Goal: Task Accomplishment & Management: Complete application form

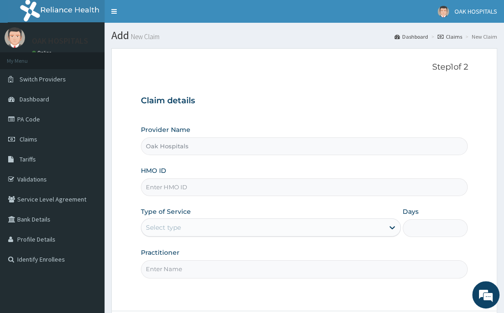
click at [231, 190] on input "HMO ID" at bounding box center [304, 187] width 327 height 18
type input "AVL/10180/A"
click at [211, 228] on div "Select type" at bounding box center [262, 227] width 243 height 15
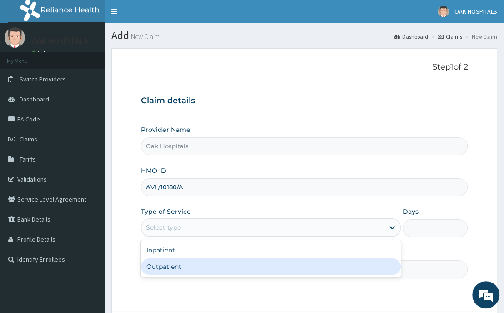
click at [191, 268] on div "Outpatient" at bounding box center [271, 266] width 261 height 16
type input "1"
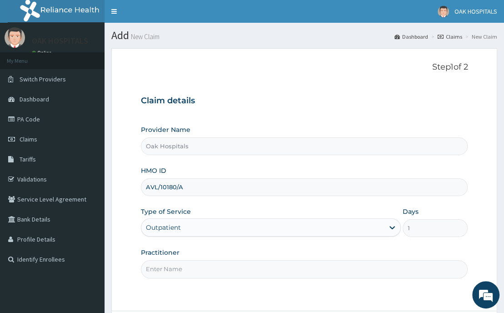
click at [199, 268] on input "Practitioner" at bounding box center [304, 269] width 327 height 18
type input "[PERSON_NAME]"
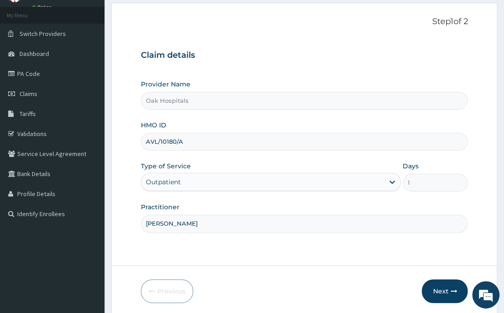
scroll to position [79, 0]
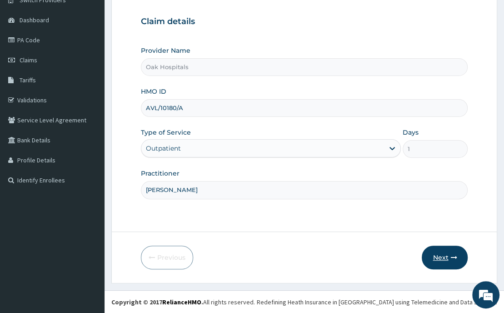
click at [439, 252] on button "Next" at bounding box center [445, 258] width 46 height 24
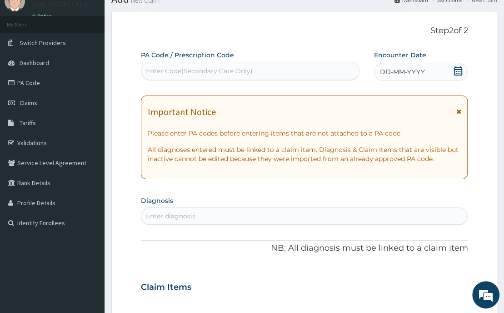
scroll to position [0, 0]
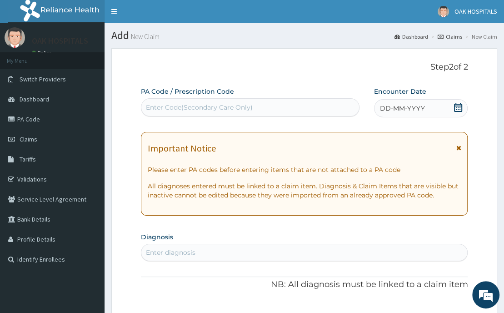
click at [178, 106] on div "Enter Code(Secondary Care Only)" at bounding box center [199, 107] width 107 height 9
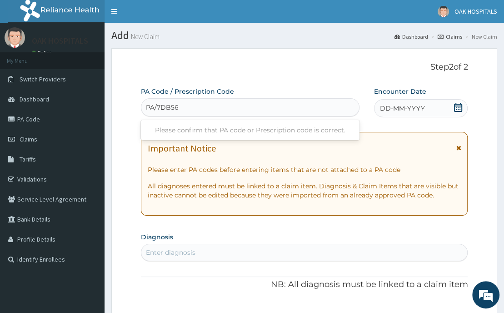
type input "PA/7DB563"
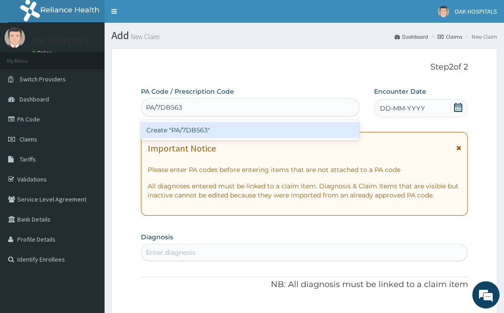
click at [189, 129] on div "Create "PA/7DB563"" at bounding box center [250, 130] width 219 height 16
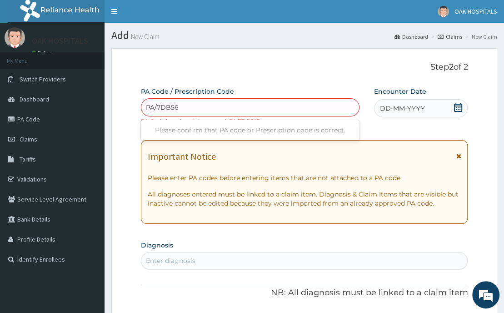
type input "PA/7DB563"
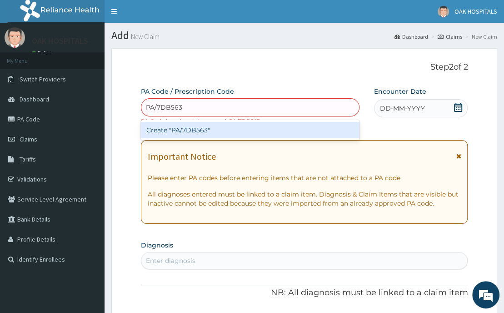
click at [189, 129] on div "Create "PA/7DB563"" at bounding box center [250, 130] width 219 height 16
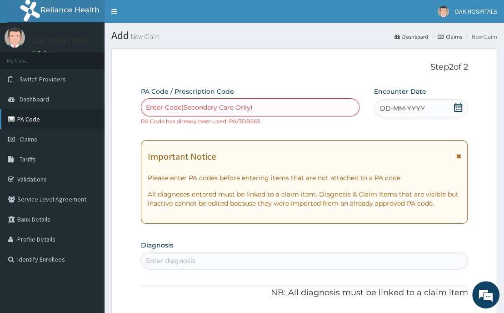
click at [29, 120] on link "PA Code" at bounding box center [52, 119] width 105 height 20
click at [27, 120] on link "PA Code" at bounding box center [52, 119] width 105 height 20
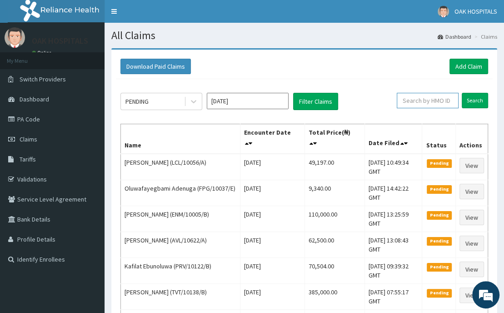
click at [412, 100] on input "text" at bounding box center [428, 100] width 62 height 15
type input "AVL/10180/A"
click at [479, 101] on input "Search" at bounding box center [475, 100] width 26 height 15
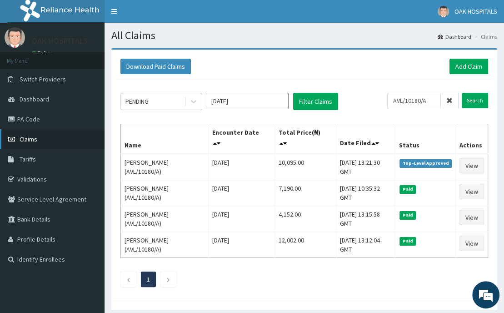
click at [25, 140] on span "Claims" at bounding box center [29, 139] width 18 height 8
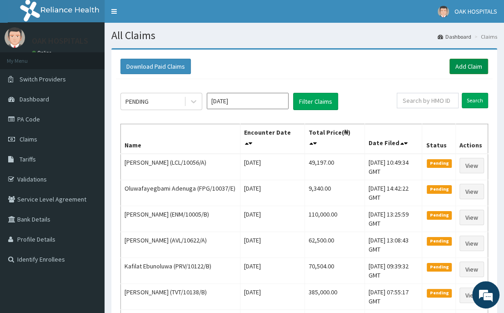
click at [463, 69] on link "Add Claim" at bounding box center [469, 66] width 39 height 15
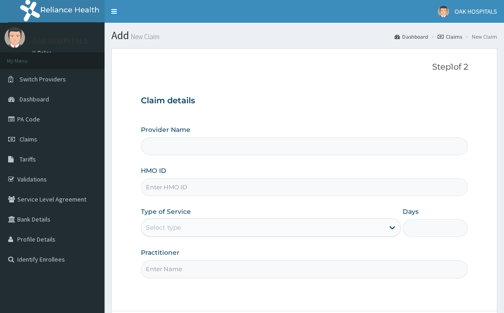
type input "Oak Hospitals"
type input "MCO/10014/A"
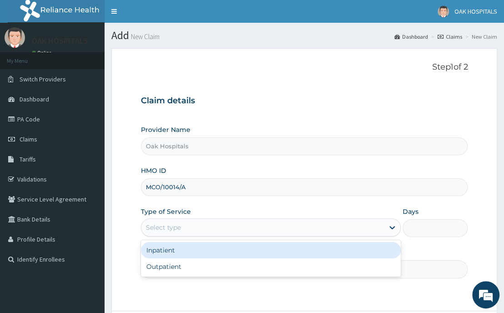
click at [189, 229] on div "Select type" at bounding box center [262, 227] width 243 height 15
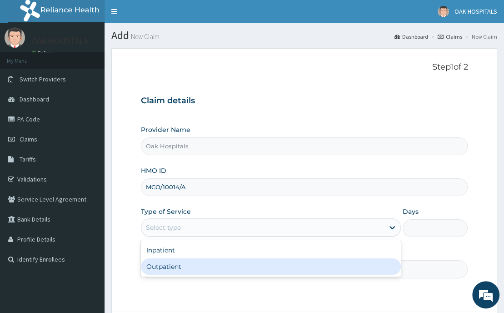
click at [175, 271] on div "Outpatient" at bounding box center [271, 266] width 261 height 16
type input "1"
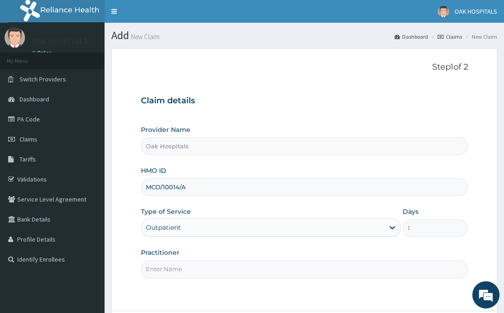
click at [240, 276] on input "Practitioner" at bounding box center [304, 269] width 327 height 18
type input "DR JAMES"
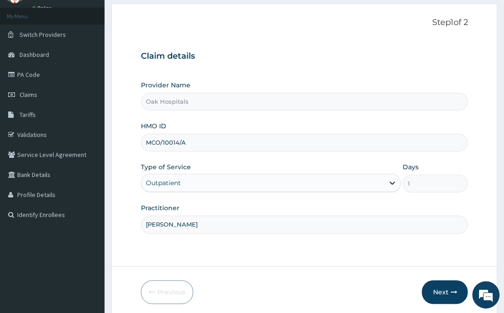
scroll to position [79, 0]
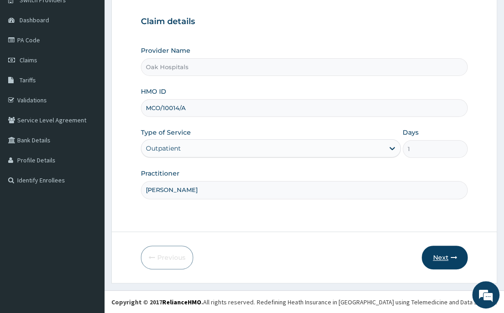
click at [448, 255] on button "Next" at bounding box center [445, 258] width 46 height 24
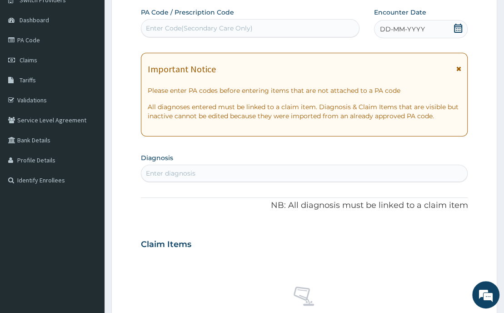
scroll to position [34, 0]
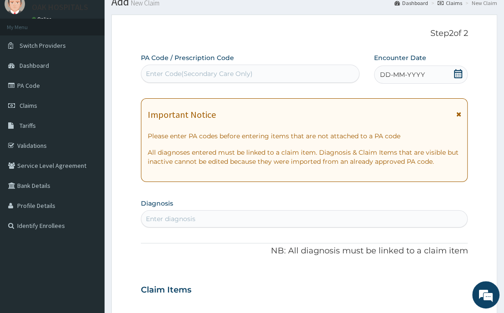
click at [456, 75] on icon at bounding box center [458, 73] width 9 height 9
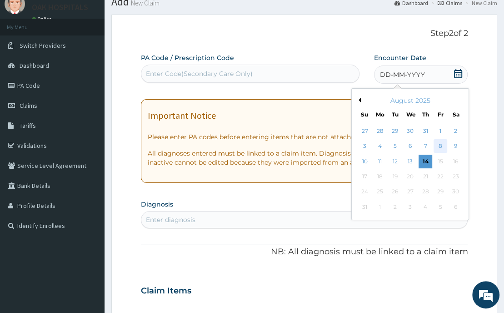
click at [440, 145] on div "8" at bounding box center [441, 147] width 14 height 14
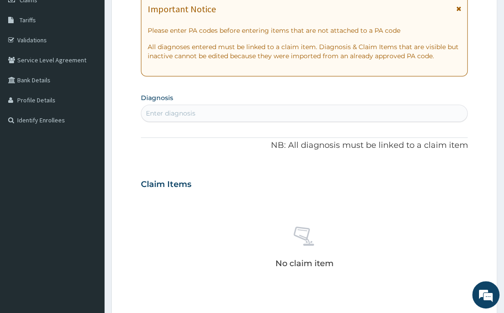
scroll to position [170, 0]
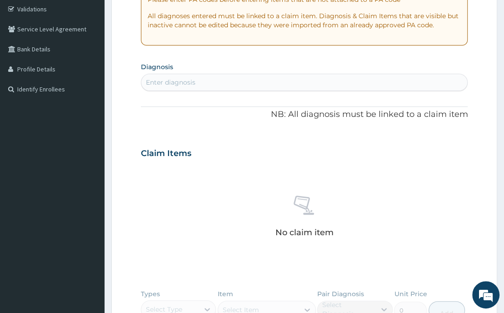
click at [191, 86] on div "Enter diagnosis" at bounding box center [171, 82] width 50 height 9
type input "MALARIA"
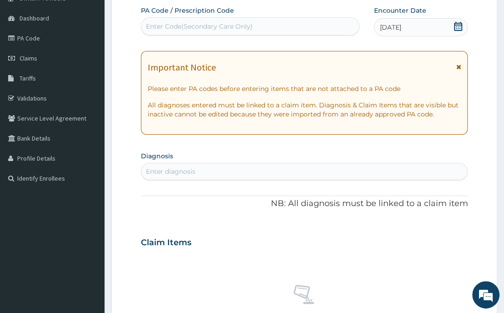
scroll to position [79, 0]
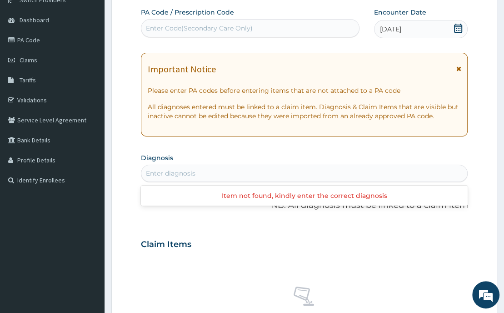
click at [162, 169] on div "Enter diagnosis" at bounding box center [171, 173] width 50 height 9
type input "MALARIA"
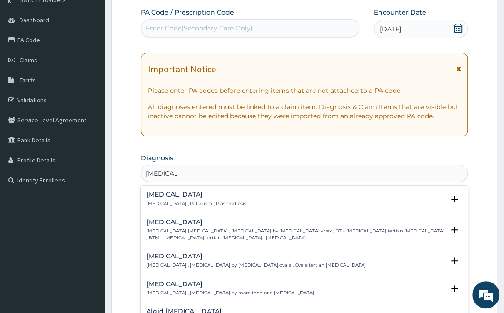
click at [156, 195] on h4 "Malaria" at bounding box center [196, 194] width 100 height 7
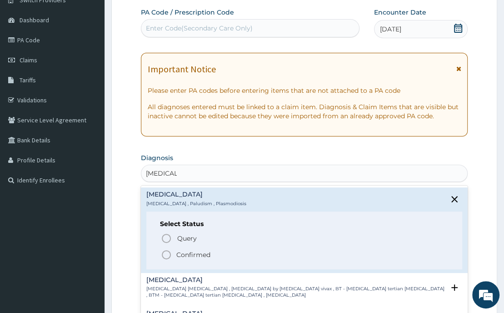
click at [165, 251] on icon "status option filled" at bounding box center [166, 254] width 11 height 11
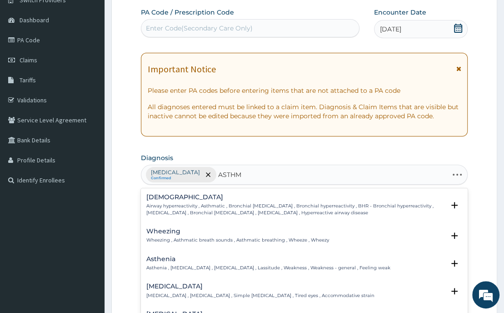
type input "ASTHMA"
click at [156, 196] on h4 "Asthma" at bounding box center [295, 197] width 299 height 7
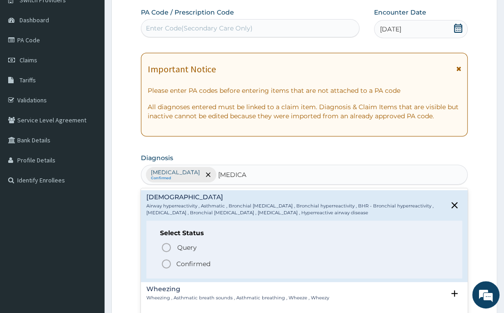
click at [162, 264] on icon "status option filled" at bounding box center [166, 263] width 11 height 11
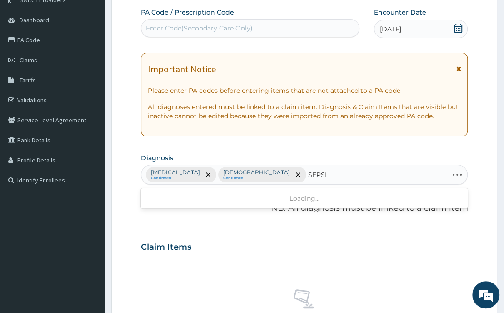
type input "SEPSIS"
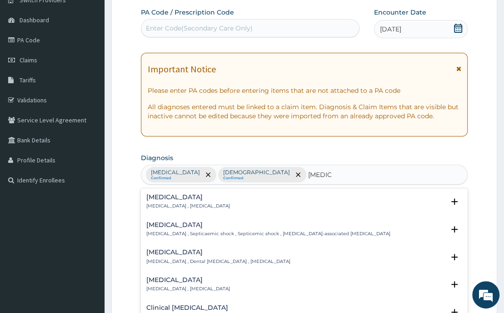
click at [156, 203] on p "Systemic infection , Sepsis" at bounding box center [188, 206] width 84 height 6
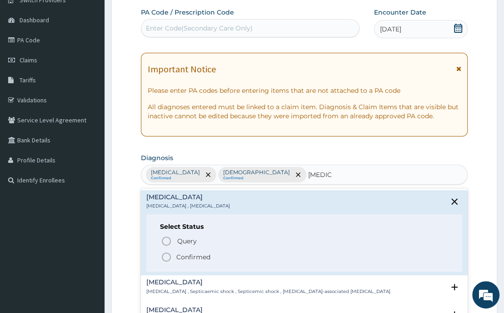
click at [165, 256] on icon "status option filled" at bounding box center [166, 256] width 11 height 11
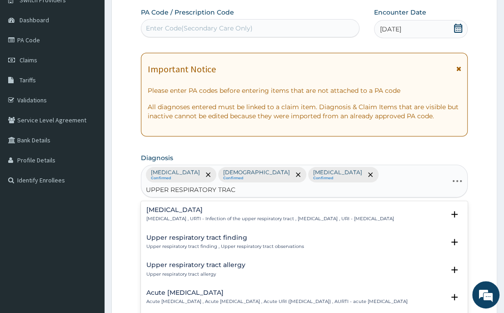
type input "UPPER RESPIRATORY TRACT"
click at [169, 206] on h4 "Upper respiratory infection" at bounding box center [270, 209] width 248 height 7
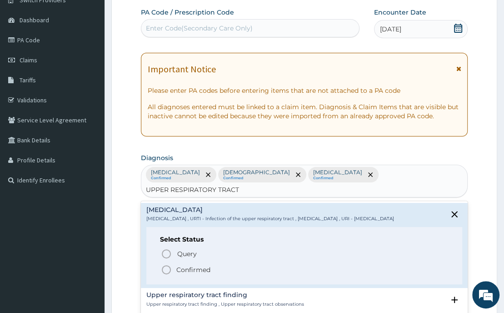
click at [164, 264] on icon "status option filled" at bounding box center [166, 269] width 11 height 11
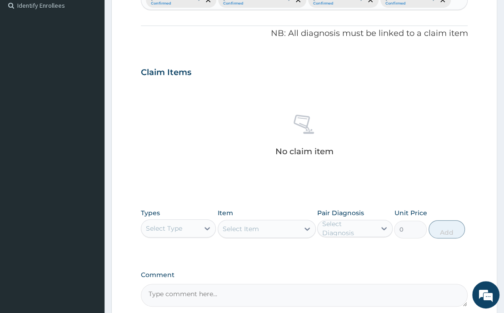
scroll to position [306, 0]
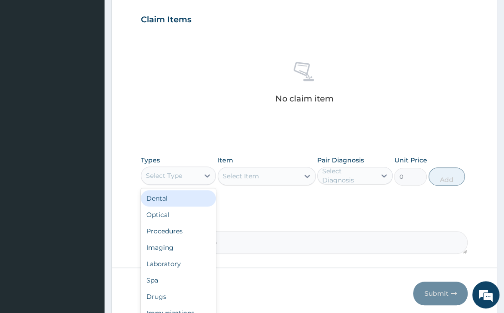
click at [156, 176] on div "Select Type" at bounding box center [164, 175] width 36 height 9
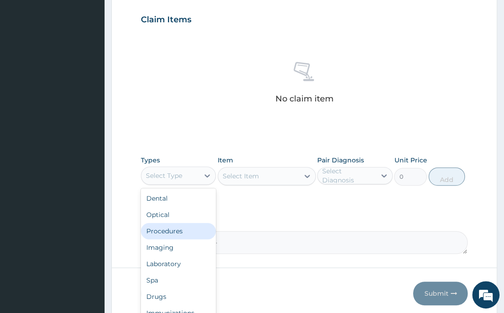
click at [163, 231] on div "Procedures" at bounding box center [178, 231] width 75 height 16
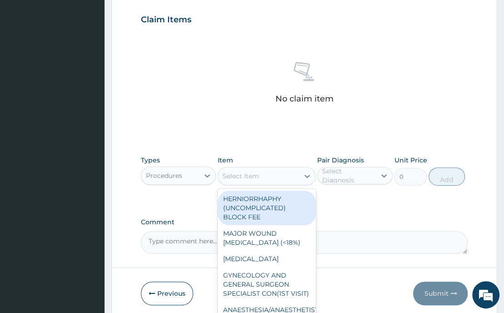
click at [254, 179] on div "Select Item" at bounding box center [241, 175] width 36 height 9
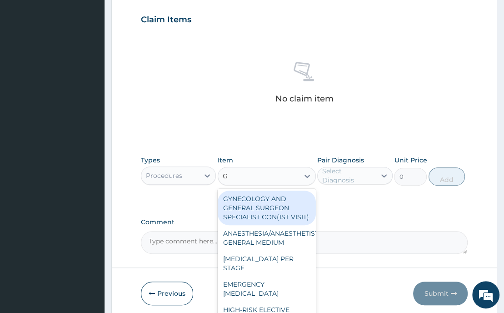
type input "GP"
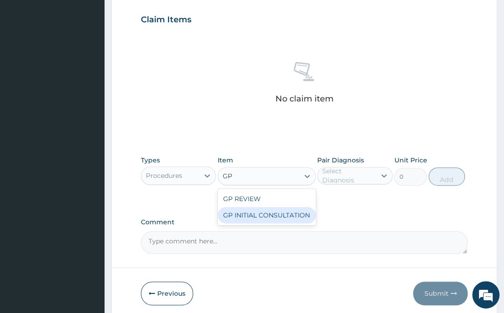
click at [259, 214] on div "GP INITIAL CONSULTATION" at bounding box center [267, 215] width 98 height 16
type input "2500"
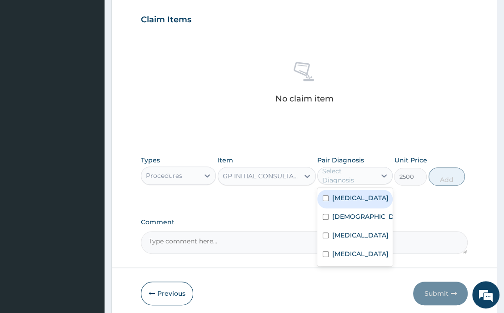
click at [347, 180] on div "Select Diagnosis" at bounding box center [347, 175] width 58 height 15
click at [324, 196] on input "checkbox" at bounding box center [326, 198] width 6 height 6
checkbox input "true"
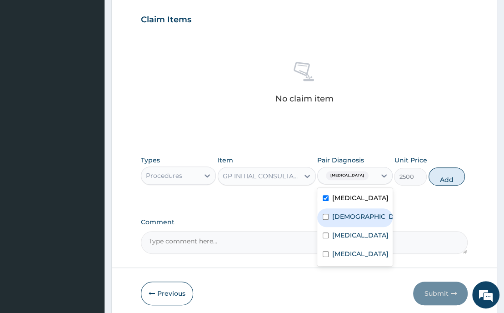
click at [326, 214] on input "checkbox" at bounding box center [326, 217] width 6 height 6
checkbox input "true"
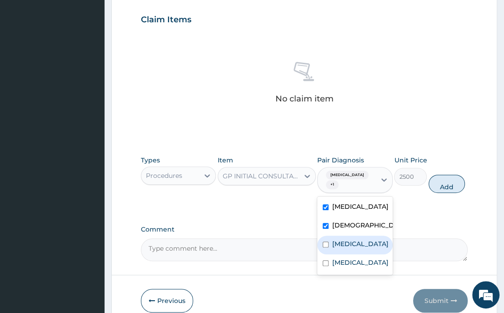
click at [326, 241] on input "checkbox" at bounding box center [326, 244] width 6 height 6
checkbox input "true"
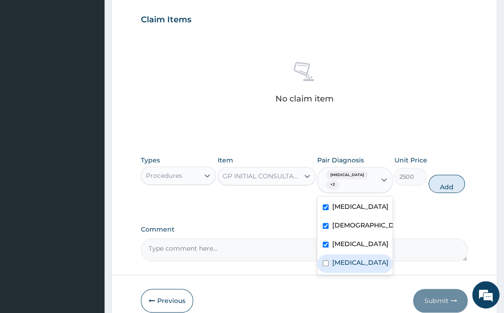
click at [327, 261] on input "checkbox" at bounding box center [326, 263] width 6 height 6
checkbox input "true"
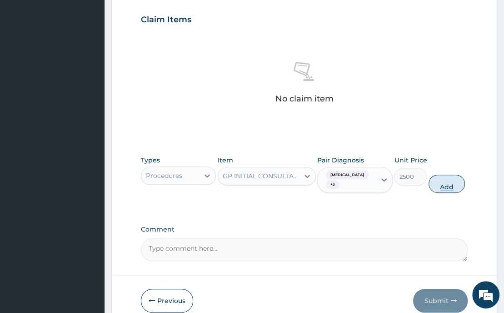
click at [452, 176] on button "Add" at bounding box center [447, 184] width 36 height 18
type input "0"
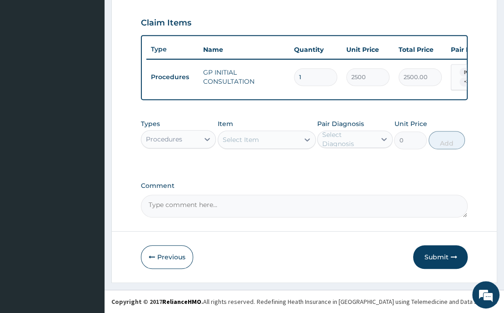
scroll to position [306, 0]
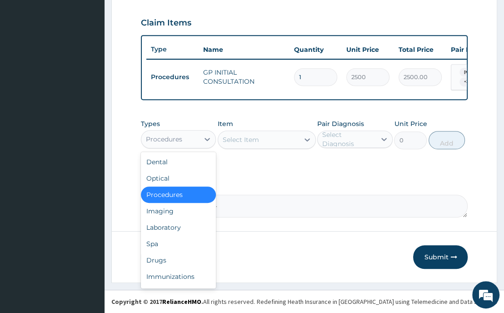
click at [179, 137] on div "Procedures" at bounding box center [164, 139] width 36 height 9
click at [168, 258] on div "Drugs" at bounding box center [178, 260] width 75 height 16
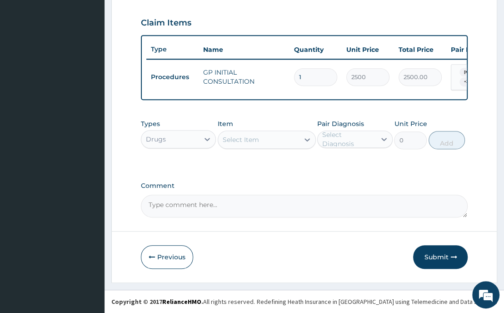
click at [268, 134] on div "Select Item" at bounding box center [258, 139] width 81 height 15
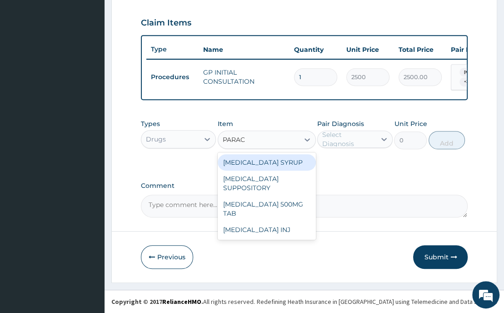
type input "PARACE"
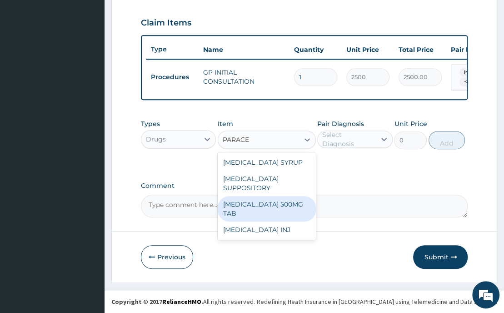
click at [275, 205] on div "PARACETAMOL 500MG TAB" at bounding box center [267, 208] width 98 height 25
type input "14"
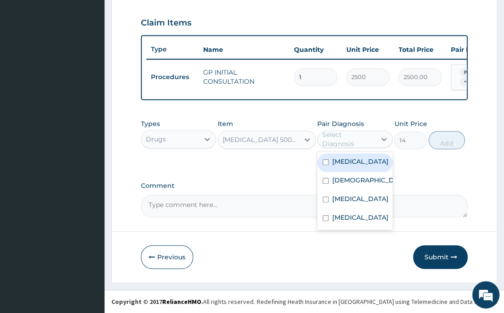
click at [351, 135] on div "Select Diagnosis" at bounding box center [348, 139] width 53 height 18
click at [325, 160] on input "checkbox" at bounding box center [326, 162] width 6 height 6
checkbox input "true"
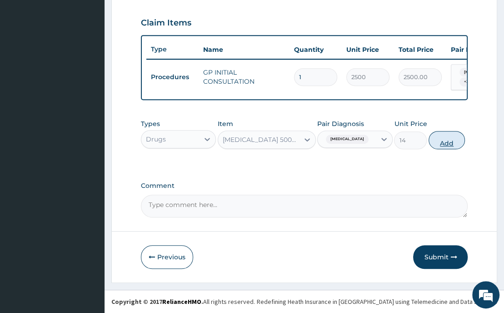
click at [438, 136] on button "Add" at bounding box center [447, 140] width 36 height 18
type input "0"
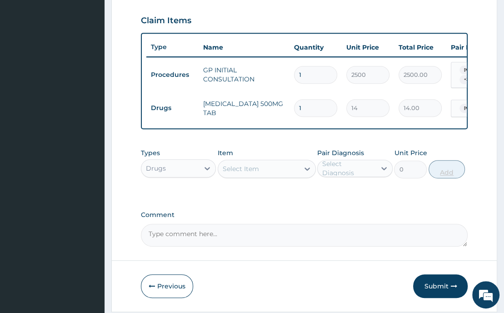
type input "18"
type input "252.00"
type input "18"
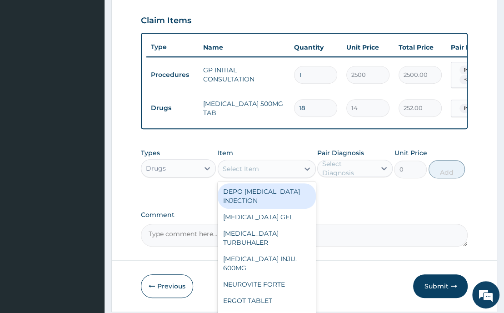
click at [271, 169] on div "Select Item" at bounding box center [258, 168] width 81 height 15
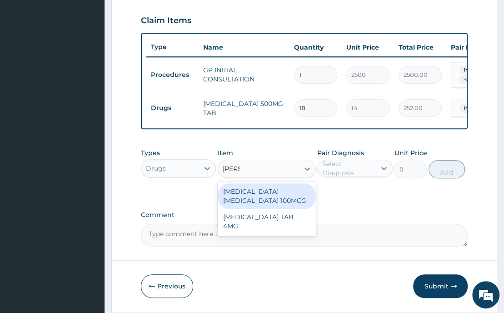
type input "SALBU"
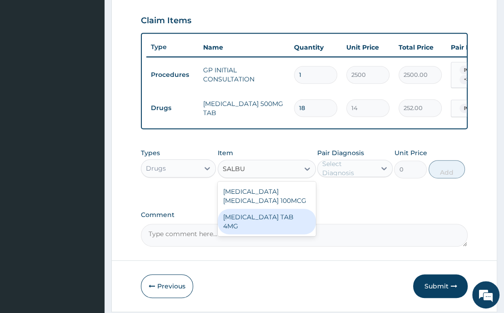
click at [269, 220] on div "SALBUTAMOL TAB 4MG" at bounding box center [267, 221] width 98 height 25
type input "35"
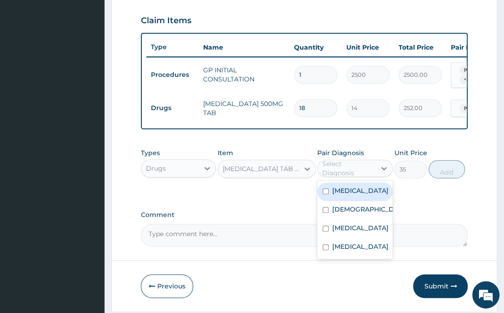
click at [341, 175] on div "Select Diagnosis" at bounding box center [348, 168] width 53 height 18
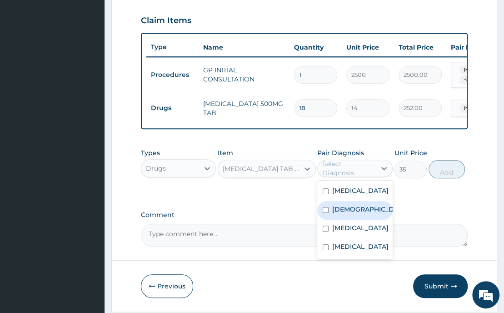
click at [326, 213] on input "checkbox" at bounding box center [326, 210] width 6 height 6
checkbox input "true"
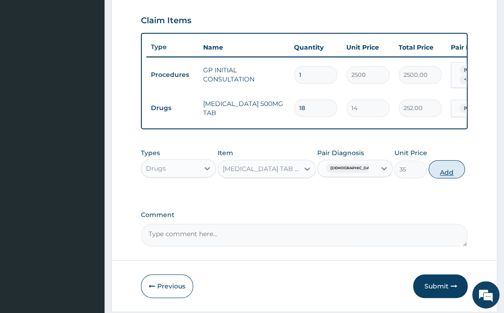
click at [446, 177] on button "Add" at bounding box center [447, 169] width 36 height 18
type input "0"
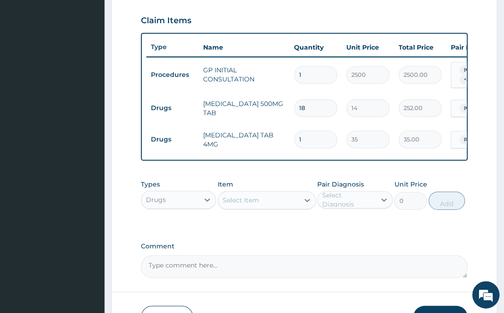
type input "0.00"
type input "5"
type input "175.00"
type input "5"
click at [285, 198] on div "Select Item" at bounding box center [258, 200] width 81 height 15
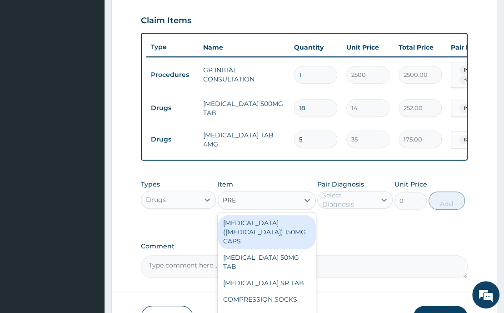
type input "PRED"
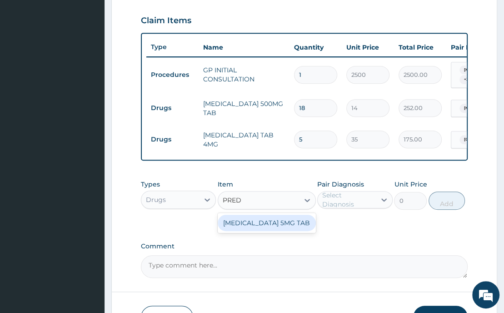
click at [277, 224] on div "PREDNISOLONE 5MG TAB" at bounding box center [267, 223] width 98 height 16
type input "35"
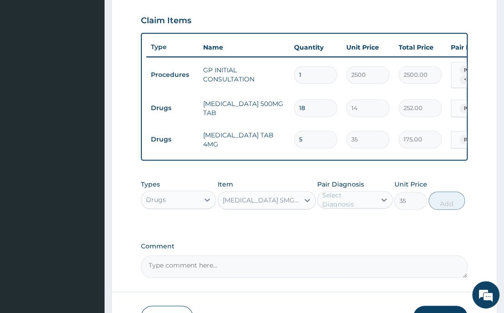
click at [363, 207] on div "Select Diagnosis" at bounding box center [347, 199] width 58 height 15
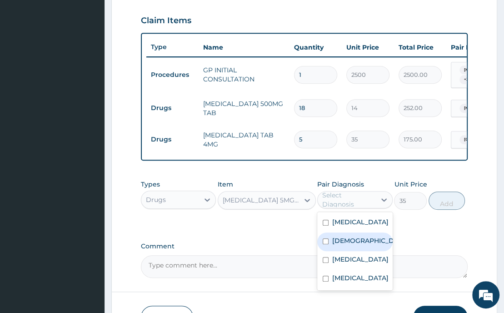
click at [324, 243] on input "checkbox" at bounding box center [326, 241] width 6 height 6
checkbox input "true"
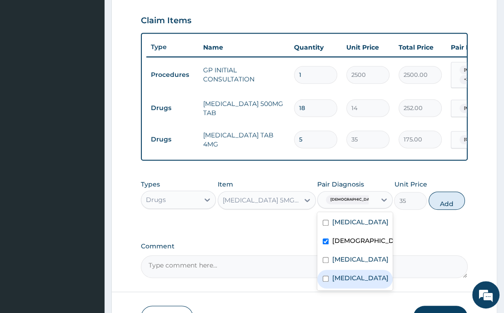
click at [325, 288] on div "Upper respiratory infection" at bounding box center [354, 279] width 75 height 19
checkbox input "true"
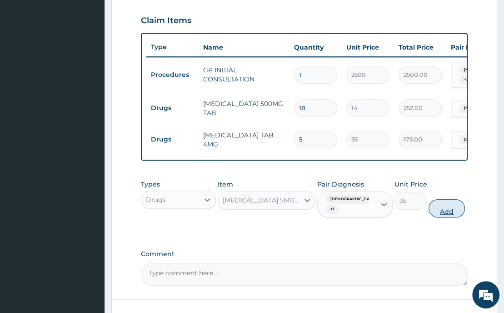
click at [444, 208] on button "Add" at bounding box center [447, 208] width 36 height 18
type input "0"
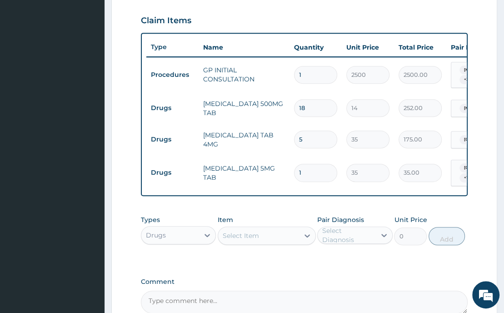
type input "0.00"
type input "2"
type input "70.00"
type input "20"
type input "700.00"
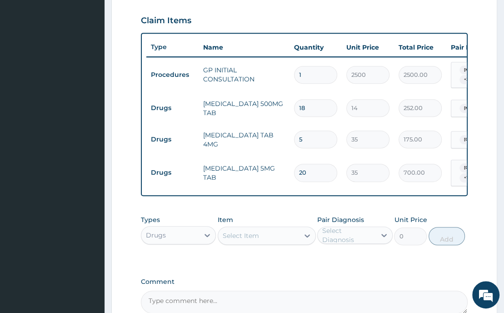
type input "20"
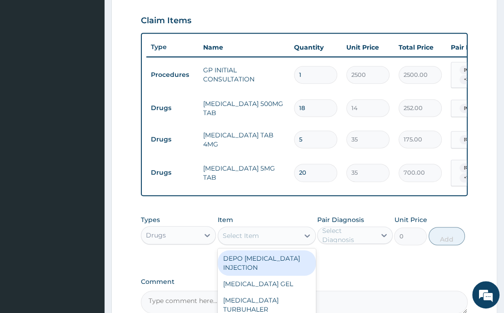
click at [257, 239] on div "Select Item" at bounding box center [241, 235] width 36 height 9
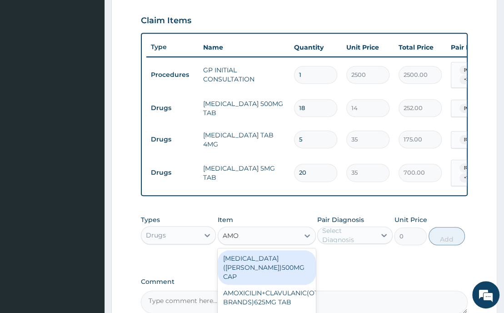
type input "AMOX"
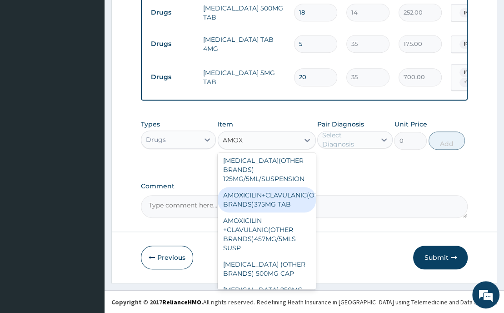
scroll to position [136, 0]
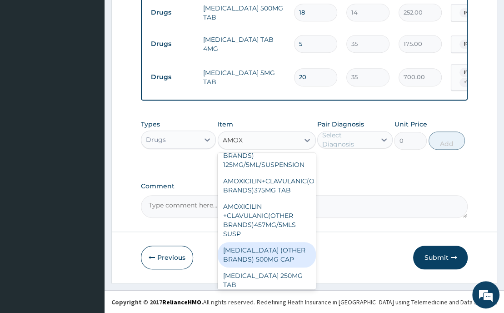
click at [274, 242] on div "AMOXYCILLIN (OTHER BRANDS) 500MG CAP" at bounding box center [267, 254] width 98 height 25
type input "70"
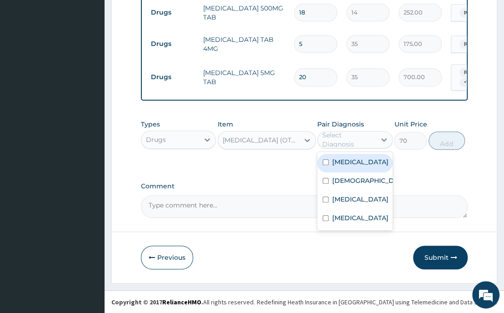
click at [326, 146] on div "Select Diagnosis" at bounding box center [347, 139] width 58 height 15
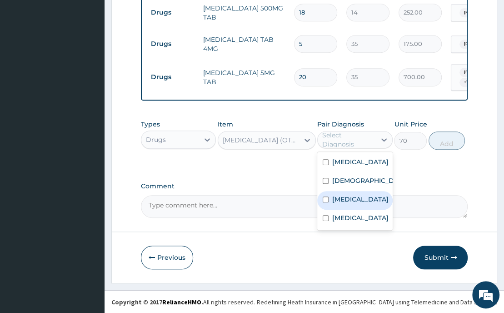
click at [324, 196] on input "checkbox" at bounding box center [326, 199] width 6 height 6
checkbox input "true"
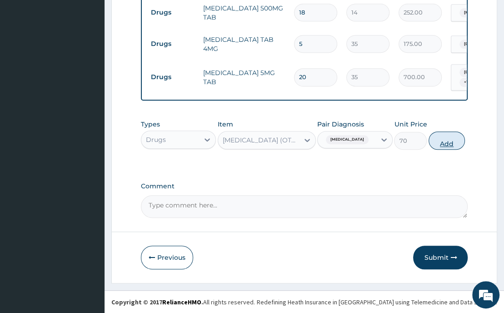
click at [442, 144] on button "Add" at bounding box center [447, 140] width 36 height 18
type input "0"
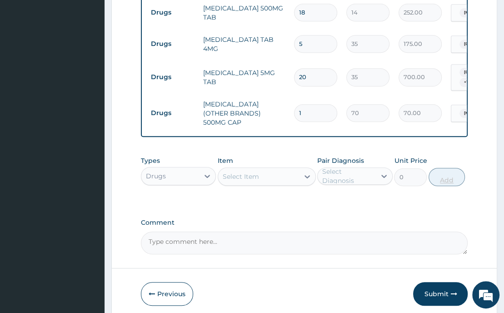
type input "15"
type input "1050.00"
type input "15"
click at [243, 172] on div "Select Item" at bounding box center [241, 176] width 36 height 9
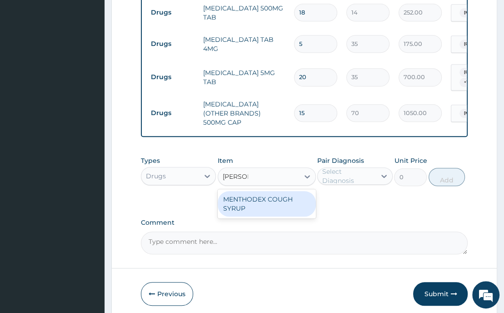
type input "MENTHO"
drag, startPoint x: 245, startPoint y: 197, endPoint x: 320, endPoint y: 196, distance: 75.5
click at [247, 198] on div "MENTHODEX COUGH SYRUP" at bounding box center [267, 203] width 98 height 25
type input "1050"
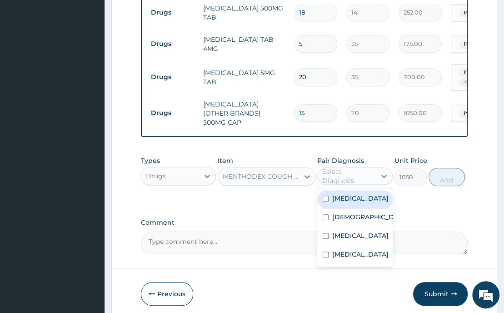
click at [344, 175] on div "Select Diagnosis" at bounding box center [348, 176] width 53 height 18
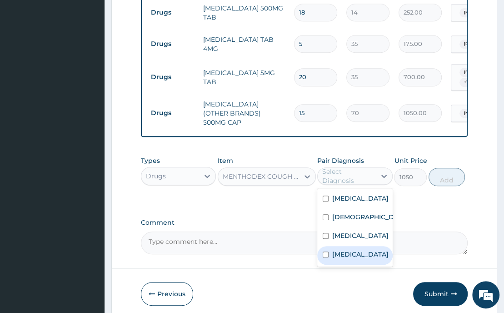
click at [326, 257] on input "checkbox" at bounding box center [326, 254] width 6 height 6
checkbox input "true"
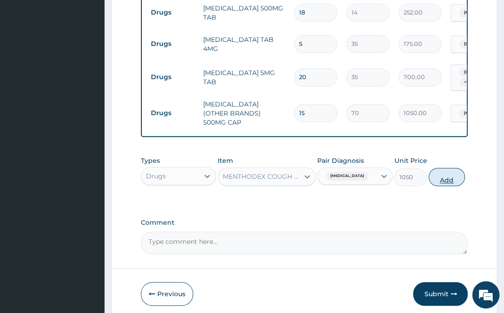
click at [458, 173] on button "Add" at bounding box center [447, 177] width 36 height 18
type input "0"
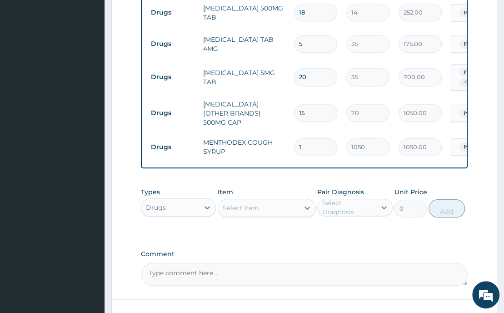
click at [272, 204] on div "Select Item" at bounding box center [258, 208] width 81 height 15
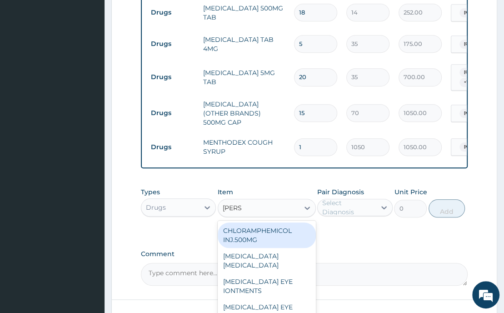
type input "LORAT"
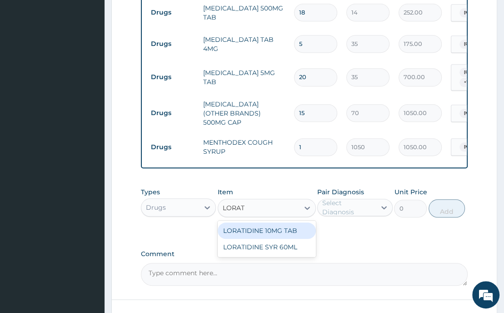
click at [277, 228] on div "LORATIDINE 10MG TAB" at bounding box center [267, 230] width 98 height 16
type input "70"
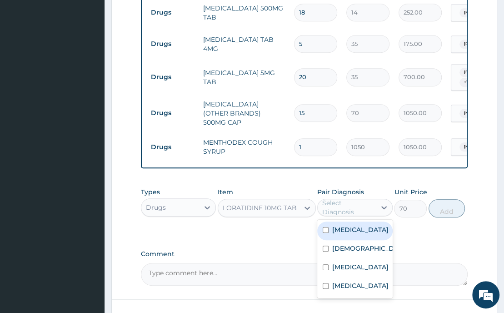
click at [358, 207] on div "Select Diagnosis" at bounding box center [348, 207] width 53 height 18
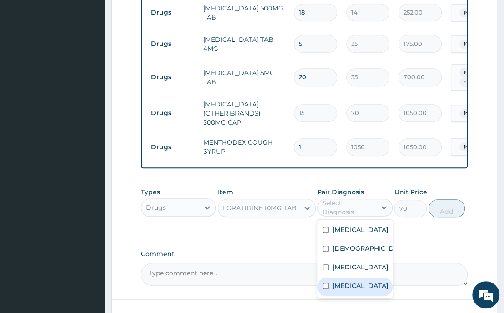
click at [324, 289] on input "checkbox" at bounding box center [326, 286] width 6 height 6
checkbox input "true"
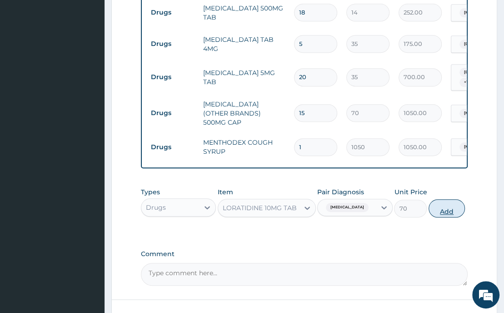
click at [450, 206] on button "Add" at bounding box center [447, 208] width 36 height 18
type input "0"
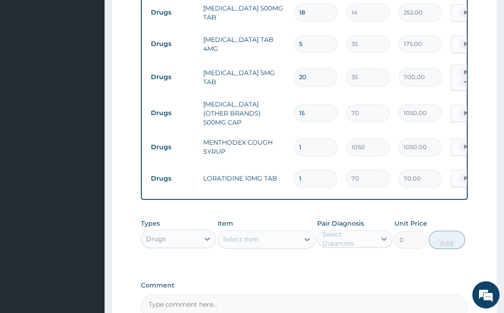
type input "0.00"
type input "5"
type input "350.00"
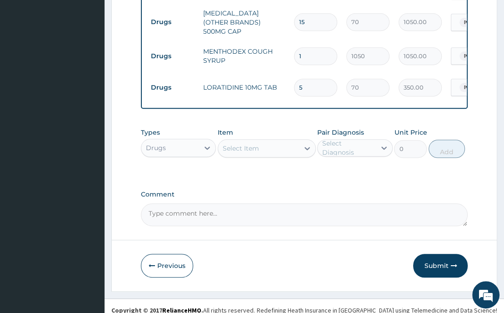
scroll to position [497, 0]
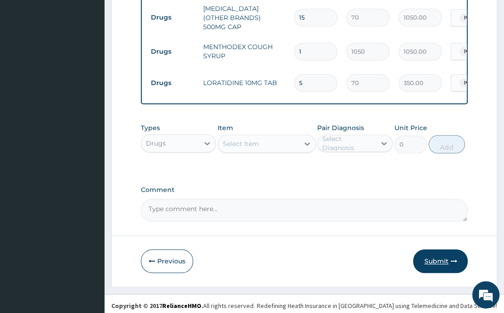
type input "5"
click at [432, 260] on button "Submit" at bounding box center [440, 261] width 55 height 24
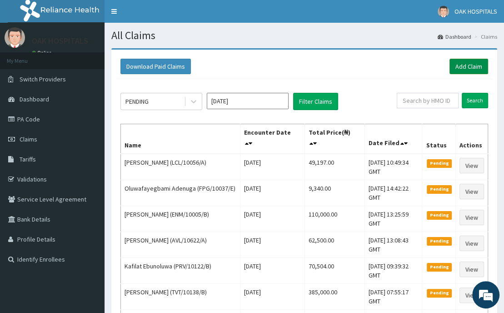
click at [476, 65] on link "Add Claim" at bounding box center [469, 66] width 39 height 15
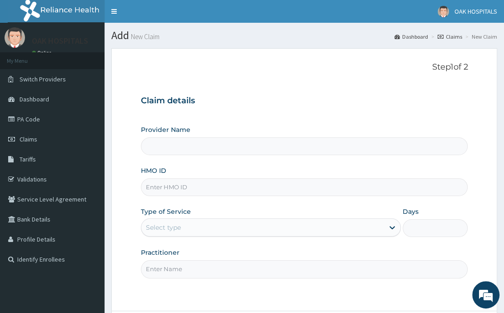
type input "Oak Hospitals"
click at [27, 177] on link "Validations" at bounding box center [52, 179] width 105 height 20
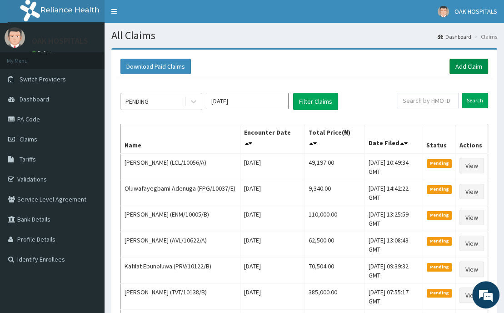
click at [462, 67] on link "Add Claim" at bounding box center [469, 66] width 39 height 15
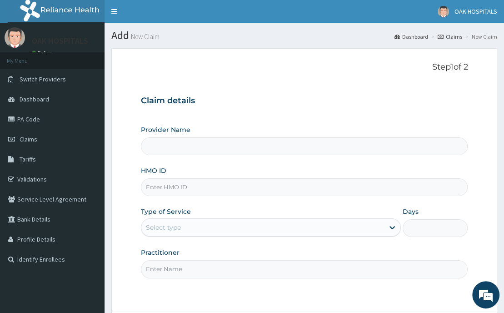
click at [160, 188] on input "HMO ID" at bounding box center [304, 187] width 327 height 18
type input "OHT/"
type input "Oak Hospitals"
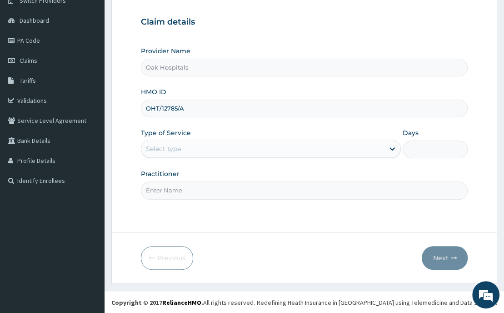
scroll to position [79, 0]
type input "OHT/12785/A"
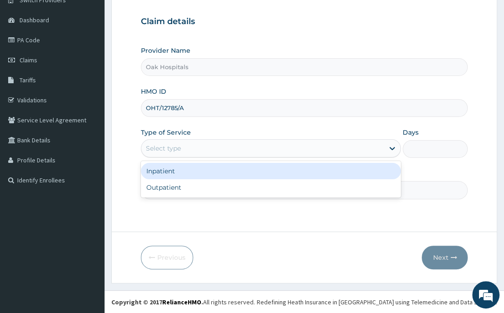
click at [177, 148] on div "Select type" at bounding box center [163, 148] width 35 height 9
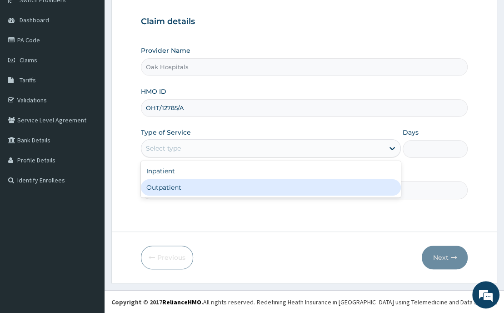
click at [181, 188] on div "Outpatient" at bounding box center [271, 187] width 261 height 16
type input "1"
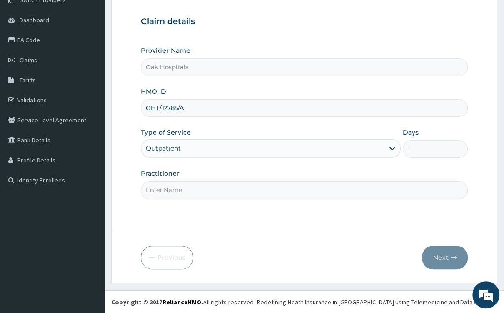
click at [177, 190] on input "Practitioner" at bounding box center [304, 190] width 327 height 18
type input "DR JAMES"
click at [444, 256] on button "Next" at bounding box center [445, 258] width 46 height 24
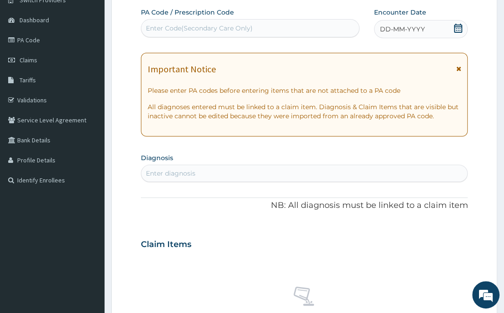
click at [458, 29] on icon at bounding box center [458, 28] width 9 height 9
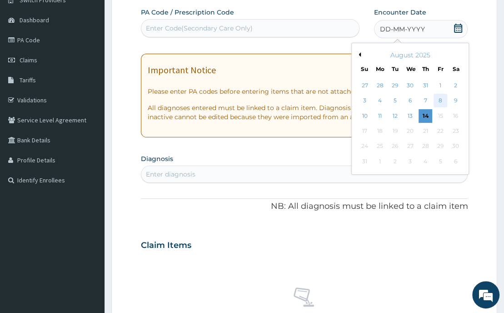
click at [440, 102] on div "8" at bounding box center [441, 101] width 14 height 14
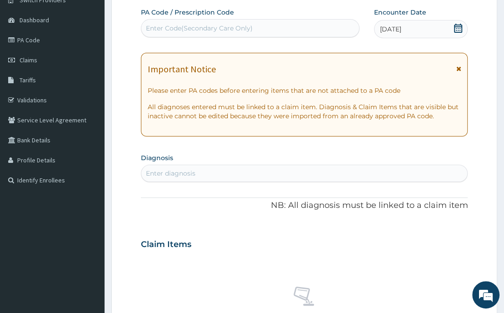
click at [170, 174] on div "Enter diagnosis" at bounding box center [171, 173] width 50 height 9
type input "MALARIA"
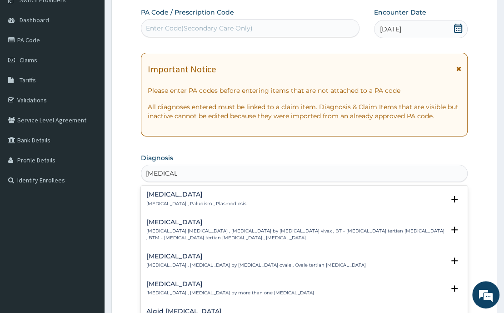
click at [155, 198] on div "Malaria Malaria , Paludism , Plasmodiosis" at bounding box center [196, 199] width 100 height 16
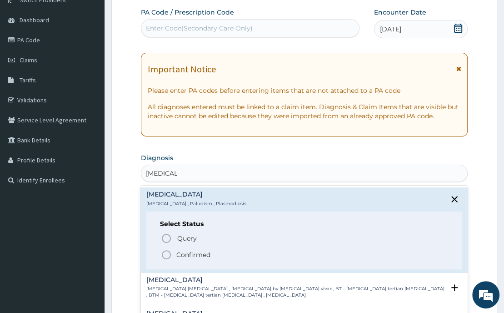
click at [166, 253] on icon "status option filled" at bounding box center [166, 254] width 11 height 11
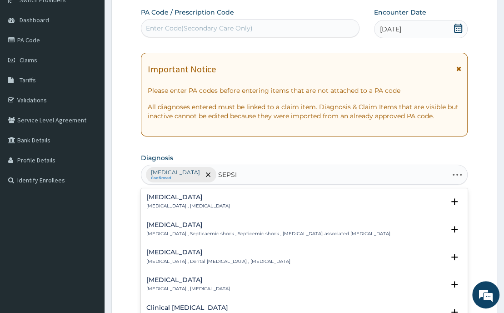
type input "SEPSIS"
click at [157, 194] on h4 "Sepsis" at bounding box center [188, 197] width 84 height 7
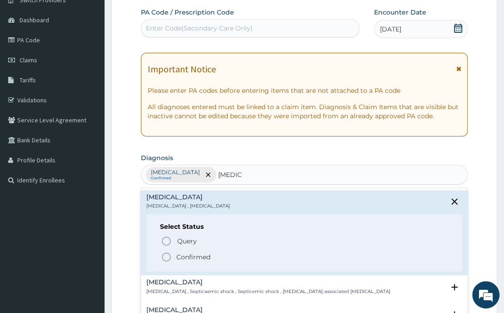
click at [166, 259] on icon "status option filled" at bounding box center [166, 256] width 11 height 11
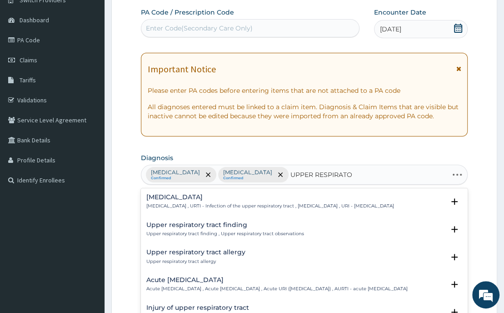
type input "UPPER RESPIRATOR"
click at [166, 198] on h4 "Upper respiratory infection" at bounding box center [270, 197] width 248 height 7
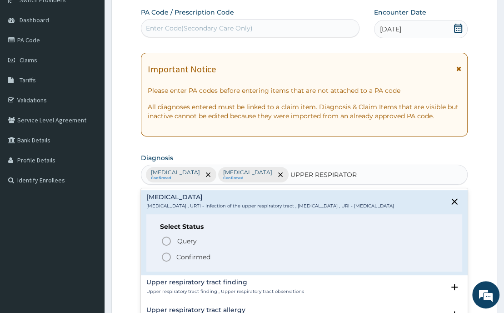
click at [167, 260] on icon "status option filled" at bounding box center [166, 256] width 11 height 11
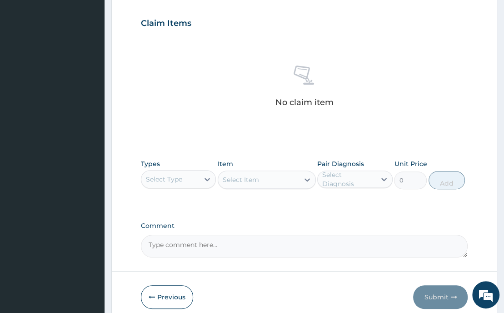
scroll to position [306, 0]
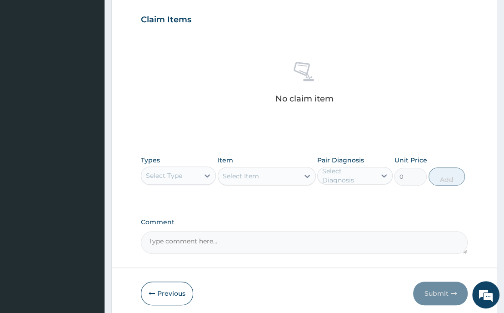
click at [162, 176] on div "Select Type" at bounding box center [164, 175] width 36 height 9
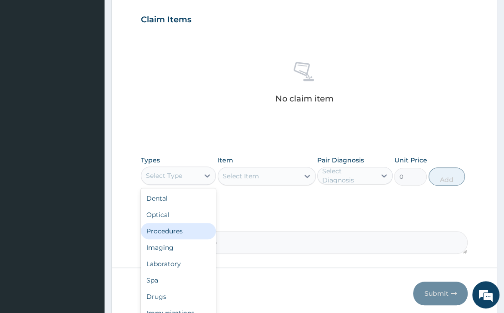
click at [170, 226] on div "Procedures" at bounding box center [178, 231] width 75 height 16
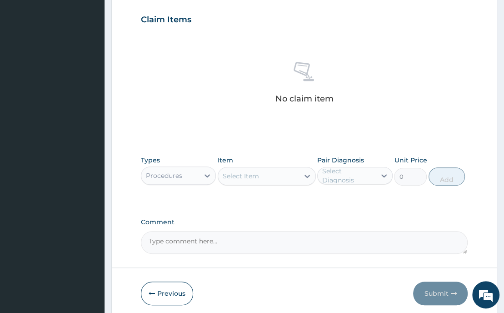
click at [231, 172] on div "Select Item" at bounding box center [241, 175] width 36 height 9
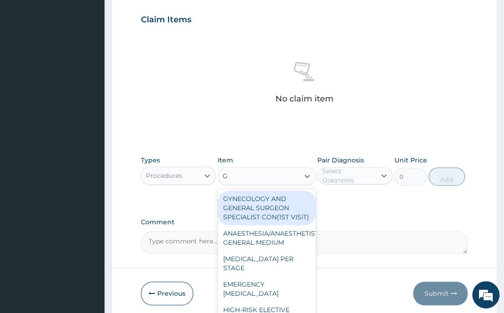
type input "GP"
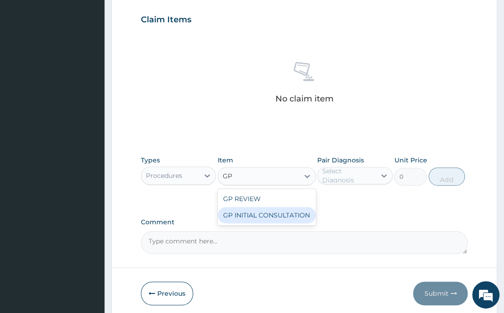
click at [249, 211] on div "GP INITIAL CONSULTATION" at bounding box center [267, 215] width 98 height 16
type input "2500"
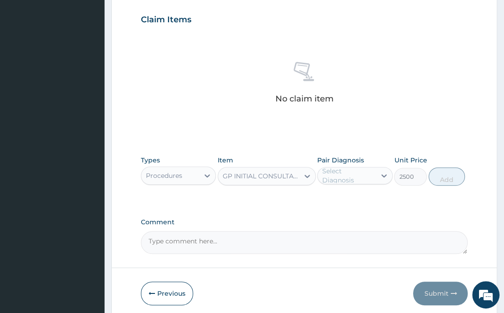
click at [335, 172] on div "Select Diagnosis" at bounding box center [348, 175] width 53 height 18
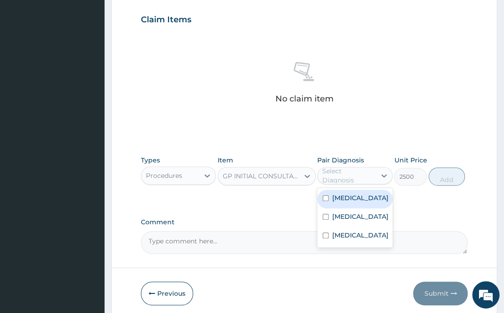
click at [325, 196] on input "checkbox" at bounding box center [326, 198] width 6 height 6
checkbox input "true"
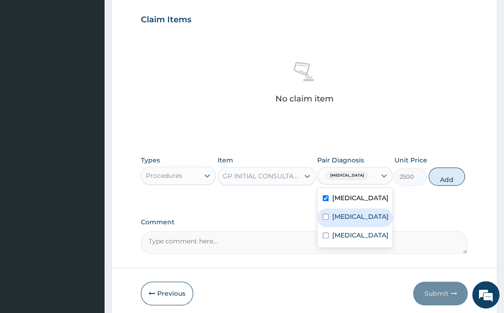
click at [326, 219] on div "Sepsis" at bounding box center [354, 217] width 75 height 19
checkbox input "true"
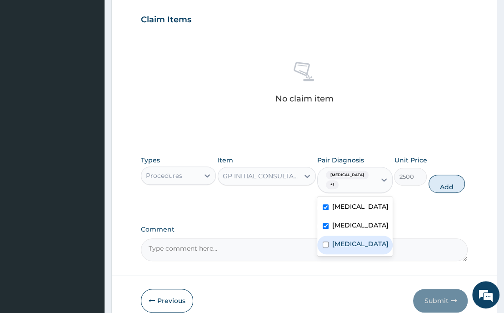
click at [328, 245] on input "checkbox" at bounding box center [326, 244] width 6 height 6
checkbox input "true"
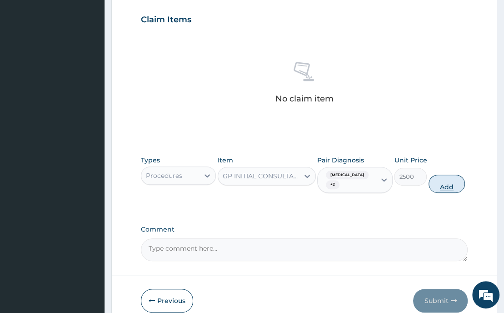
click at [445, 175] on button "Add" at bounding box center [447, 184] width 36 height 18
type input "0"
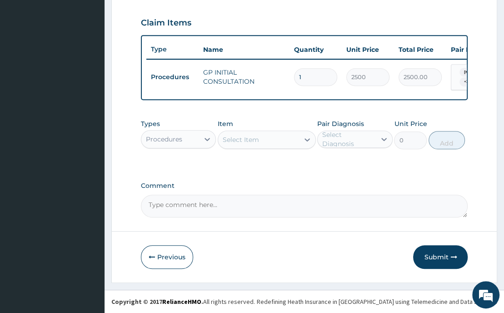
scroll to position [306, 0]
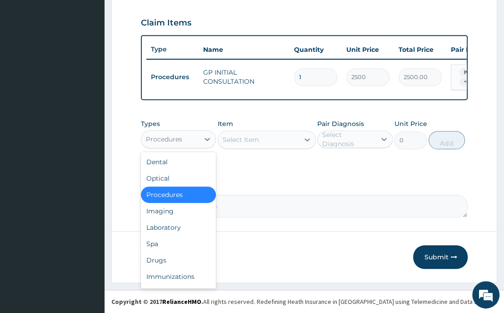
click at [171, 137] on div "Procedures" at bounding box center [164, 139] width 36 height 9
click at [176, 227] on div "Laboratory" at bounding box center [178, 227] width 75 height 16
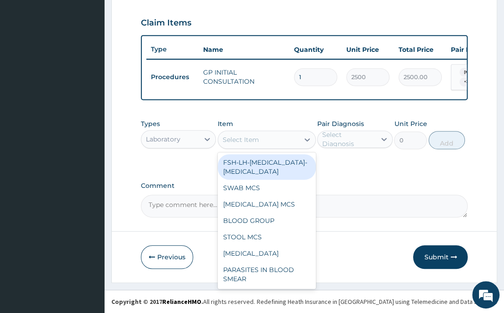
click at [236, 137] on div "Select Item" at bounding box center [241, 139] width 36 height 9
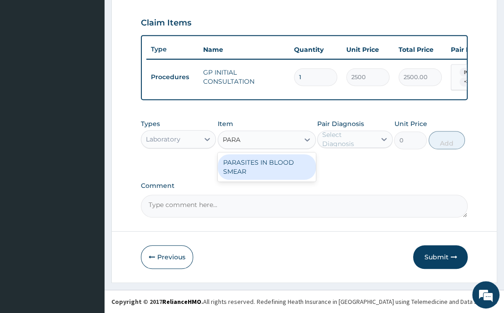
type input "PARAS"
click at [252, 165] on div "PARASITES IN BLOOD SMEAR" at bounding box center [267, 166] width 98 height 25
type input "1500"
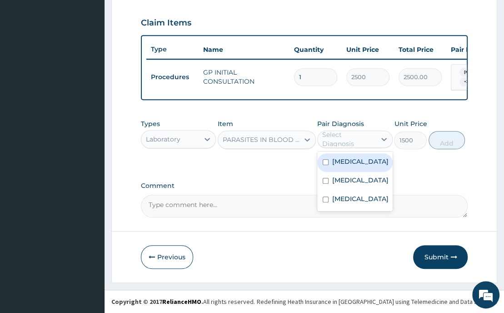
click at [337, 140] on div "Select Diagnosis" at bounding box center [348, 139] width 53 height 18
click at [326, 163] on input "checkbox" at bounding box center [326, 162] width 6 height 6
checkbox input "true"
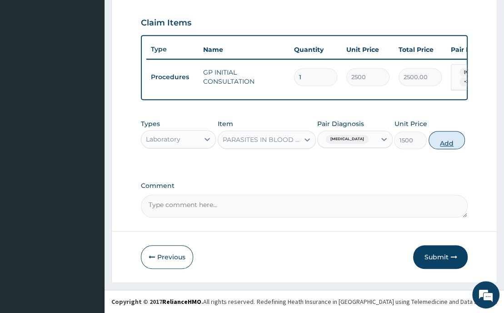
click at [450, 142] on button "Add" at bounding box center [447, 140] width 36 height 18
type input "0"
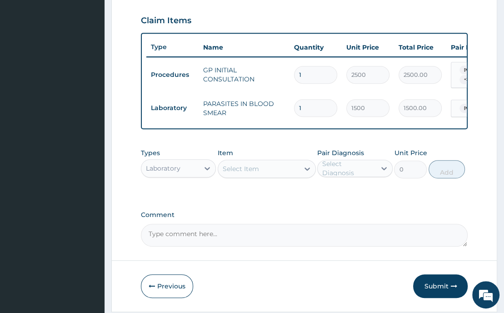
click at [244, 171] on div "Select Item" at bounding box center [241, 168] width 36 height 9
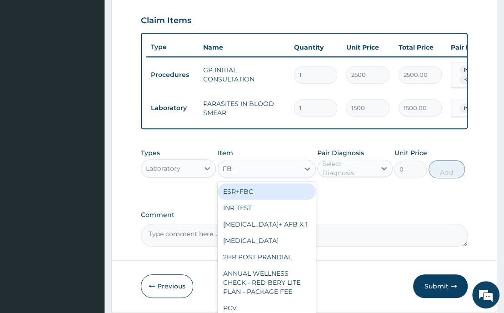
type input "FBC"
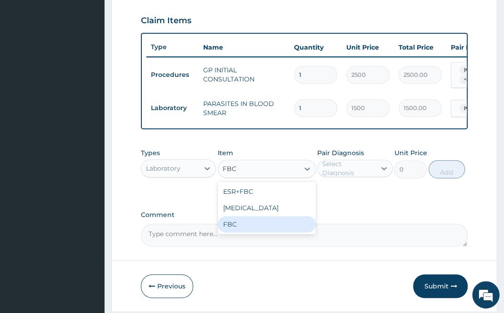
click at [231, 232] on div "FBC" at bounding box center [267, 224] width 98 height 16
type input "2500"
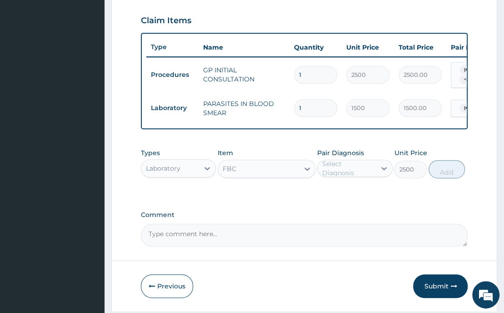
click at [337, 176] on div "Select Diagnosis" at bounding box center [347, 168] width 58 height 15
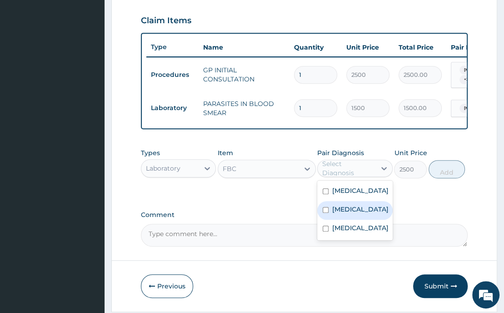
click at [324, 213] on input "checkbox" at bounding box center [326, 210] width 6 height 6
checkbox input "true"
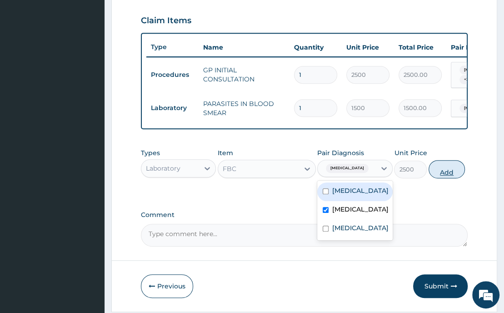
click at [445, 176] on button "Add" at bounding box center [447, 169] width 36 height 18
type input "0"
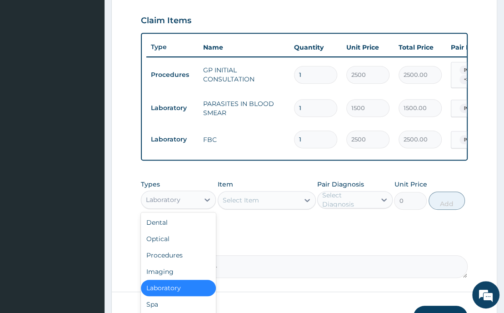
click at [174, 201] on div "Laboratory" at bounding box center [163, 199] width 35 height 9
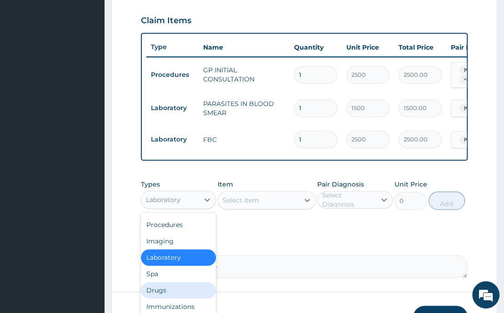
click at [157, 291] on div "Drugs" at bounding box center [178, 290] width 75 height 16
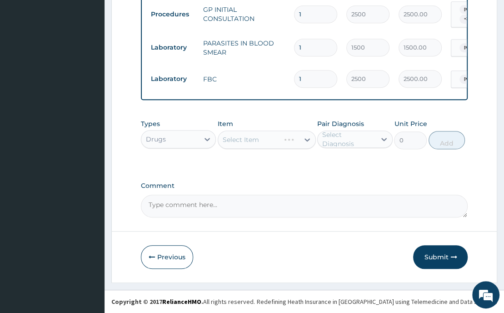
scroll to position [369, 0]
click at [242, 139] on div "Select Item" at bounding box center [241, 139] width 36 height 9
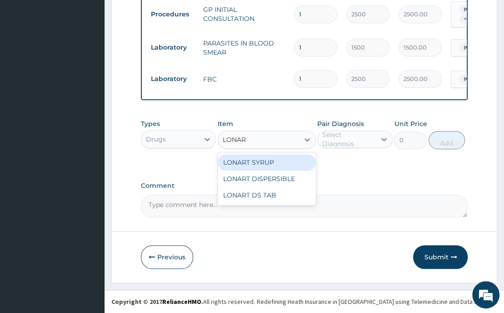
type input "LONART"
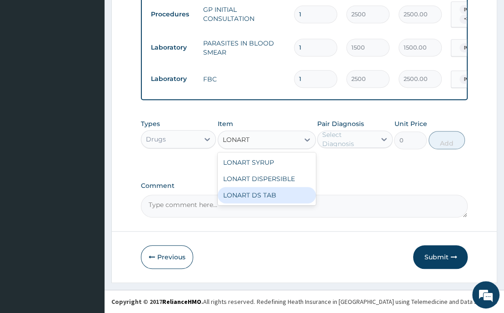
click at [254, 194] on div "LONART DS TAB" at bounding box center [267, 195] width 98 height 16
type input "1400"
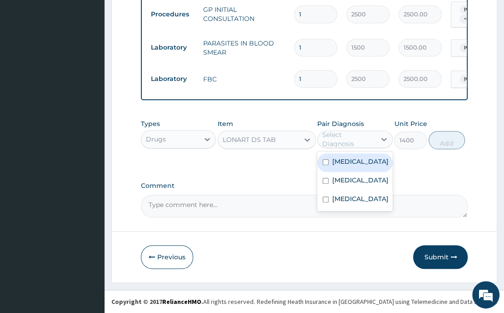
click at [336, 146] on div "Select Diagnosis" at bounding box center [347, 139] width 58 height 15
click at [325, 163] on input "checkbox" at bounding box center [326, 162] width 6 height 6
checkbox input "true"
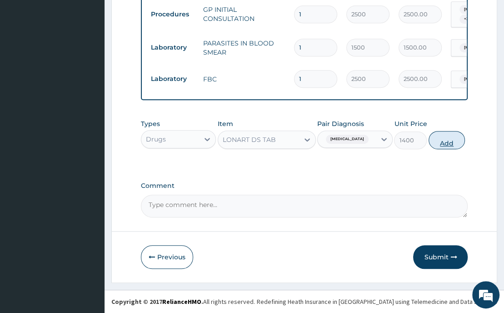
click at [450, 141] on button "Add" at bounding box center [447, 140] width 36 height 18
type input "0"
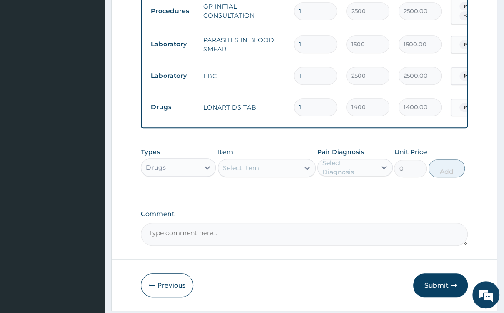
click at [241, 172] on div "Select Item" at bounding box center [241, 167] width 36 height 9
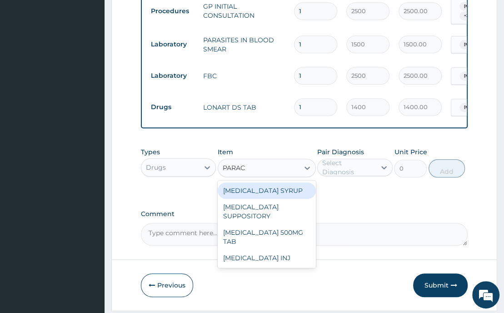
type input "PARACE"
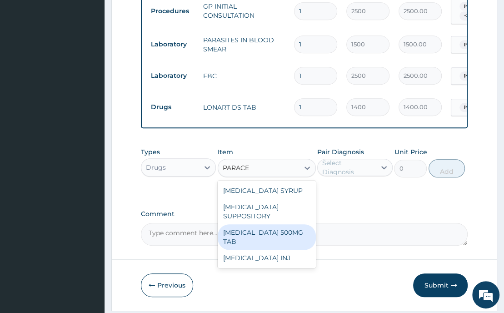
click at [256, 241] on div "PARACETAMOL 500MG TAB" at bounding box center [267, 236] width 98 height 25
type input "14"
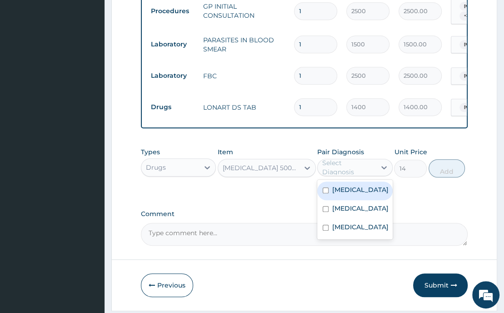
click at [358, 172] on div "Select Diagnosis" at bounding box center [348, 167] width 53 height 18
click at [326, 193] on input "checkbox" at bounding box center [326, 190] width 6 height 6
checkbox input "true"
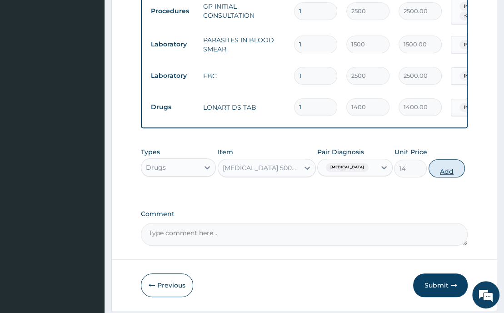
click at [440, 176] on button "Add" at bounding box center [447, 168] width 36 height 18
type input "0"
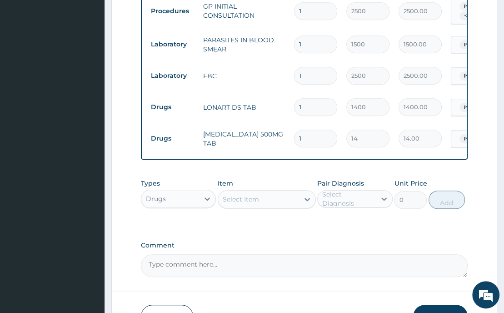
type input "18"
type input "252.00"
type input "18"
click at [246, 202] on div "Select Item" at bounding box center [241, 199] width 36 height 9
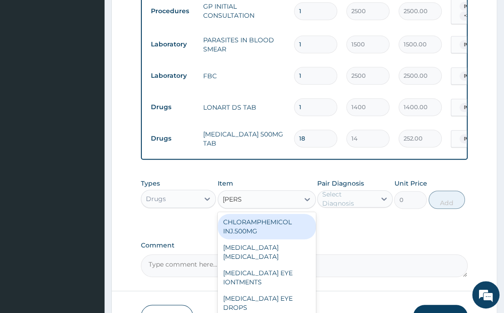
type input "LORAT"
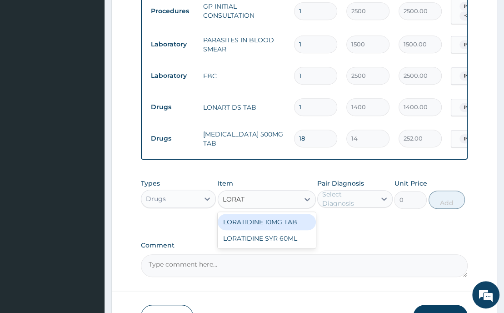
click at [247, 224] on div "LORATIDINE 10MG TAB" at bounding box center [267, 222] width 98 height 16
type input "70"
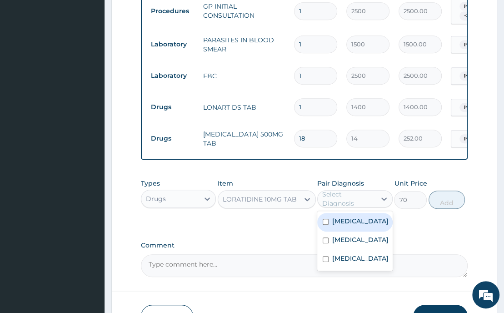
click at [328, 206] on div "Select Diagnosis" at bounding box center [348, 199] width 53 height 18
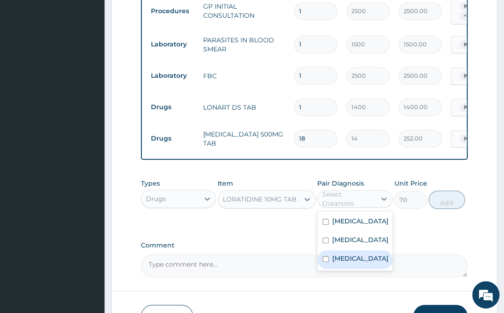
click at [325, 262] on input "checkbox" at bounding box center [326, 259] width 6 height 6
checkbox input "true"
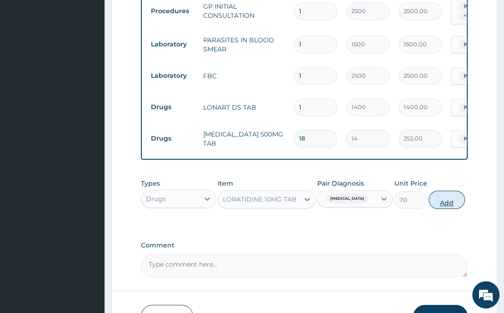
click at [453, 207] on button "Add" at bounding box center [447, 200] width 36 height 18
type input "0"
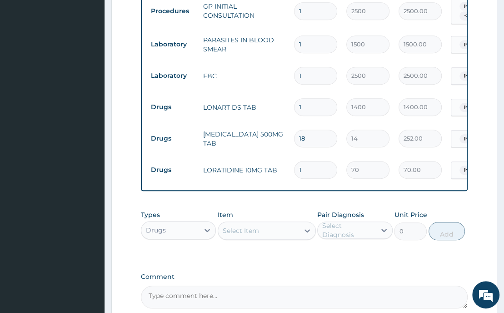
type input "0.00"
type input "3"
type input "210.00"
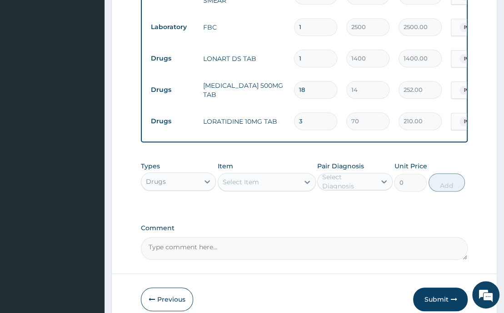
scroll to position [464, 0]
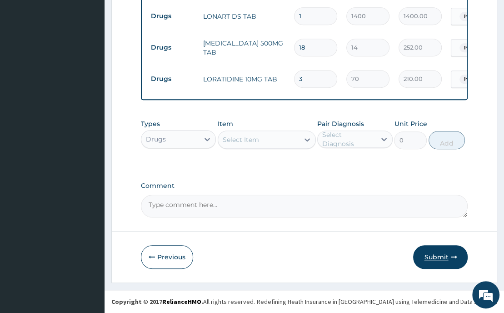
type input "3"
click at [441, 254] on button "Submit" at bounding box center [440, 257] width 55 height 24
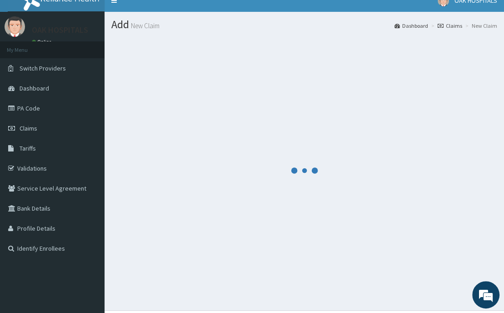
scroll to position [0, 0]
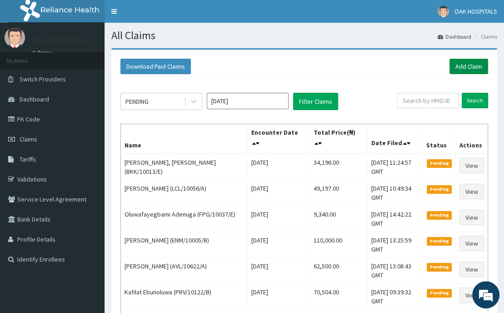
click at [467, 70] on link "Add Claim" at bounding box center [469, 66] width 39 height 15
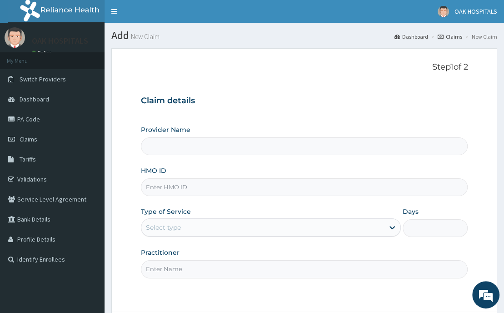
click at [173, 188] on input "HMO ID" at bounding box center [304, 187] width 327 height 18
type input "Oak Hospitals"
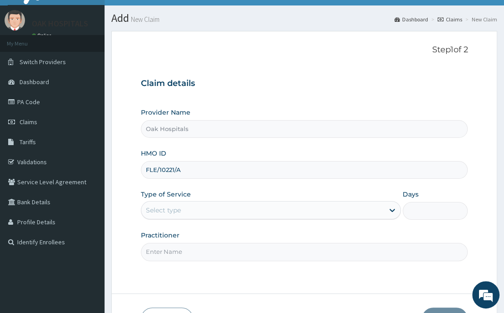
scroll to position [45, 0]
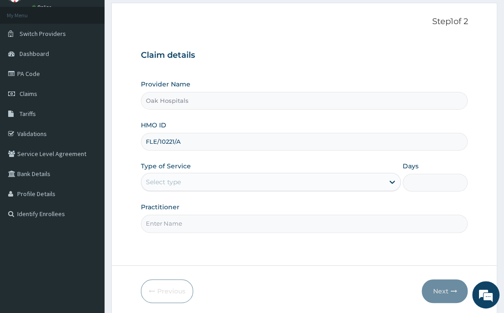
type input "FLE/10221/A"
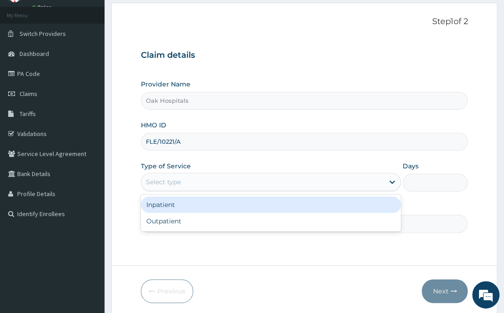
click at [211, 187] on div "Select type" at bounding box center [262, 182] width 243 height 15
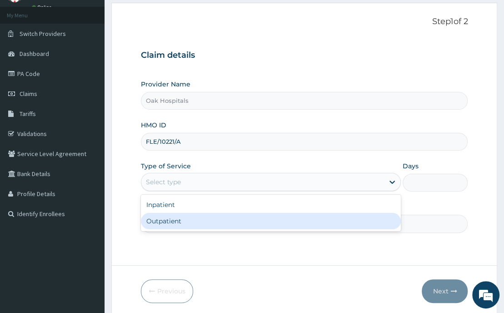
click at [181, 221] on div "Outpatient" at bounding box center [271, 221] width 261 height 16
type input "1"
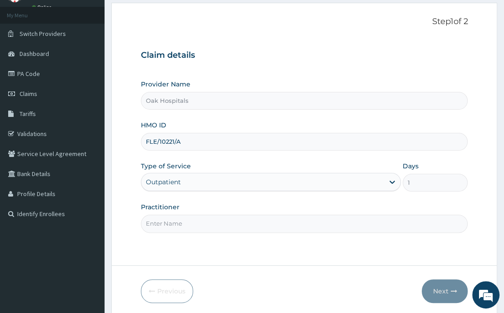
click at [201, 222] on input "Practitioner" at bounding box center [304, 224] width 327 height 18
type input "[PERSON_NAME]"
click at [446, 289] on button "Next" at bounding box center [445, 291] width 46 height 24
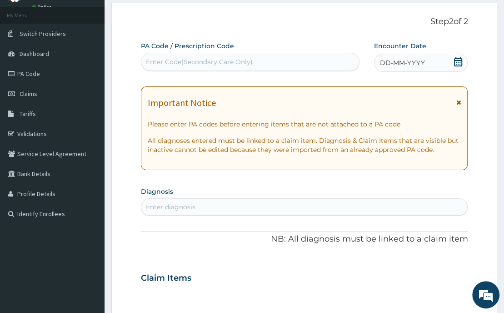
click at [457, 62] on icon at bounding box center [458, 61] width 8 height 9
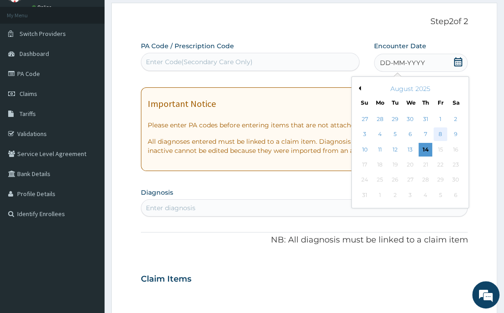
click at [441, 136] on div "8" at bounding box center [441, 135] width 14 height 14
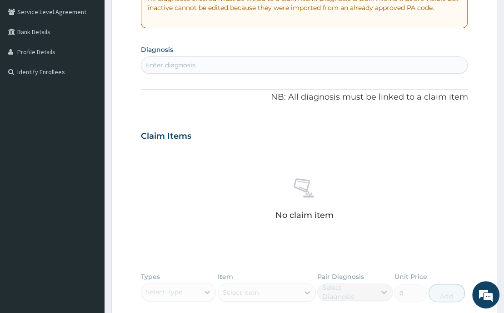
scroll to position [227, 0]
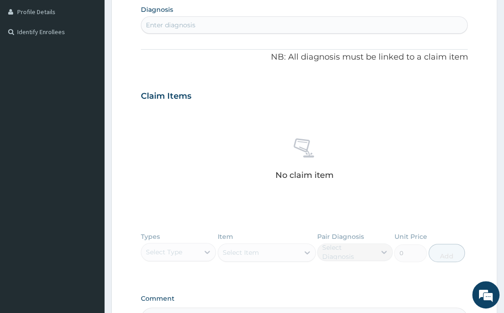
click at [165, 25] on div "Enter diagnosis" at bounding box center [171, 24] width 50 height 9
type input "PREGNANCY TEST"
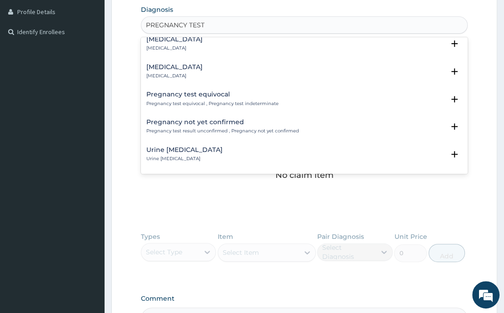
scroll to position [0, 0]
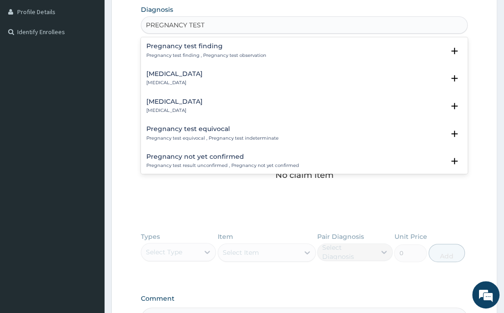
click at [191, 50] on div "Pregnancy test finding Pregnancy test finding , Pregnancy test observation" at bounding box center [206, 51] width 120 height 16
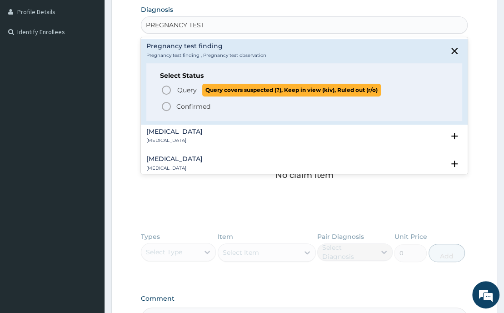
click at [169, 91] on icon "status option query" at bounding box center [166, 90] width 11 height 11
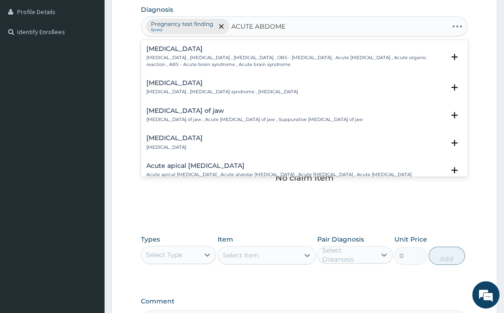
type input "ACUTE ABDOMEN"
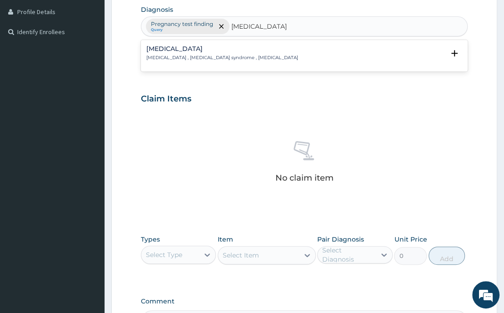
click at [167, 55] on p "Acute abdomen , Acute abdominal pain syndrome , Surgical abdomen" at bounding box center [222, 58] width 152 height 6
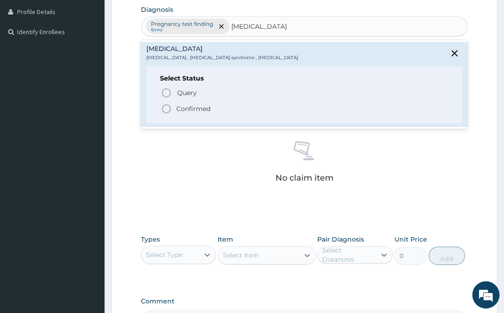
click at [169, 107] on icon "status option filled" at bounding box center [166, 108] width 11 height 11
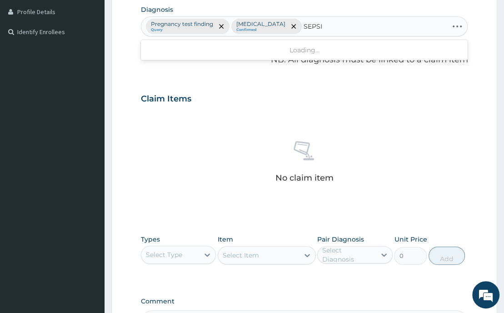
type input "SEPSIS"
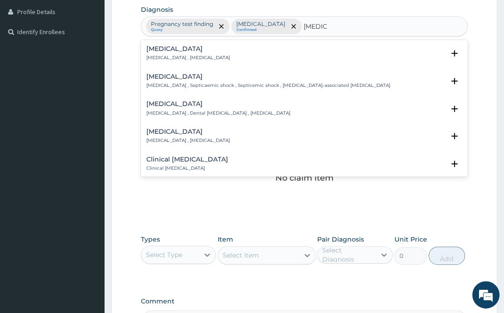
click at [164, 54] on div "Sepsis Systemic infection , Sepsis" at bounding box center [188, 53] width 84 height 16
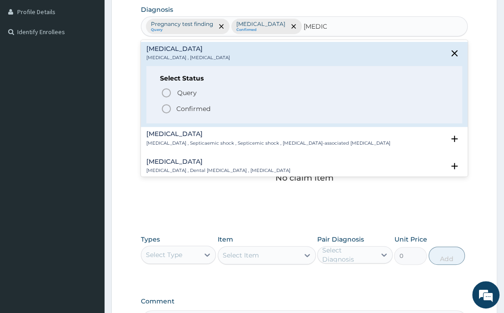
click at [167, 111] on icon "status option filled" at bounding box center [166, 108] width 11 height 11
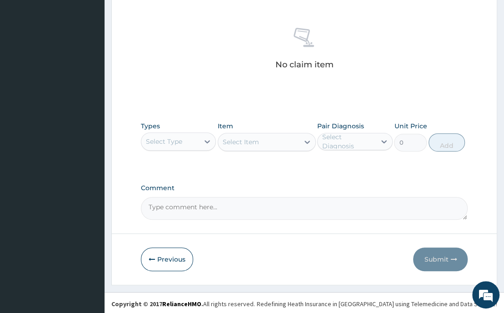
scroll to position [342, 0]
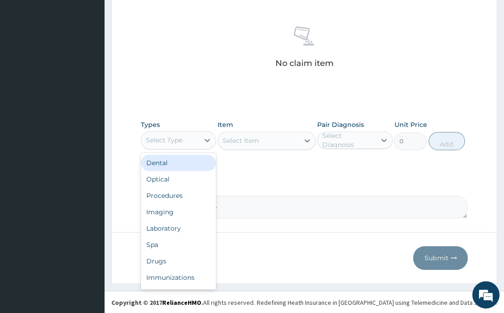
click at [188, 140] on div "Select Type" at bounding box center [170, 140] width 58 height 15
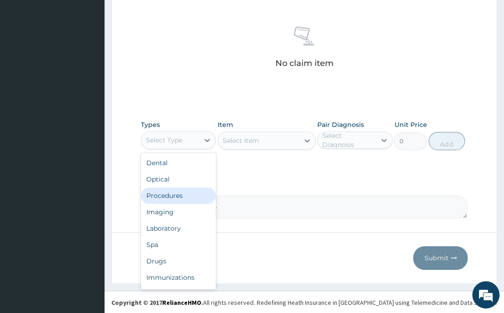
click at [176, 197] on div "Procedures" at bounding box center [178, 195] width 75 height 16
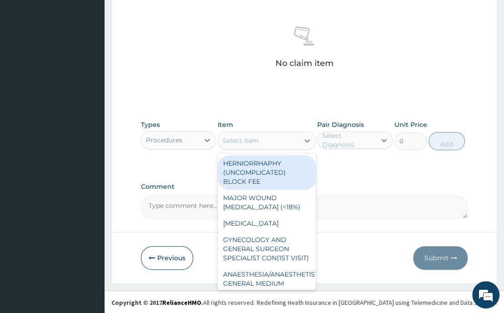
click at [252, 145] on div "Select Item" at bounding box center [258, 140] width 81 height 15
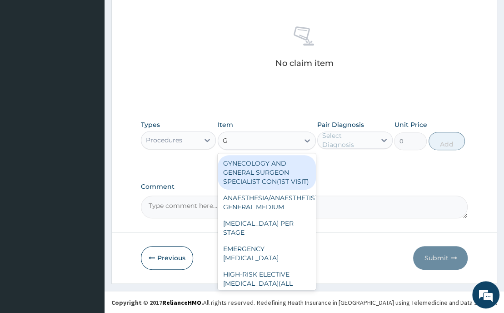
type input "GP"
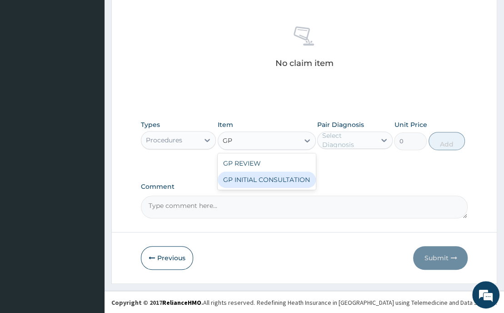
click at [250, 183] on div "GP INITIAL CONSULTATION" at bounding box center [267, 179] width 98 height 16
type input "2500"
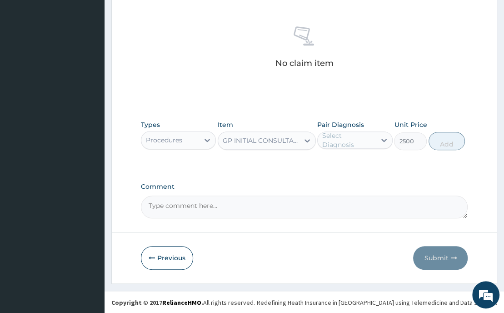
click at [340, 141] on div "Select Diagnosis" at bounding box center [348, 140] width 53 height 18
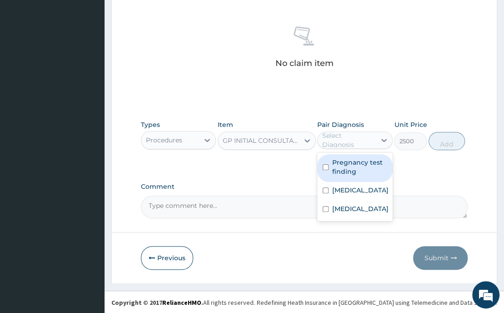
click at [327, 166] on input "checkbox" at bounding box center [326, 167] width 6 height 6
checkbox input "true"
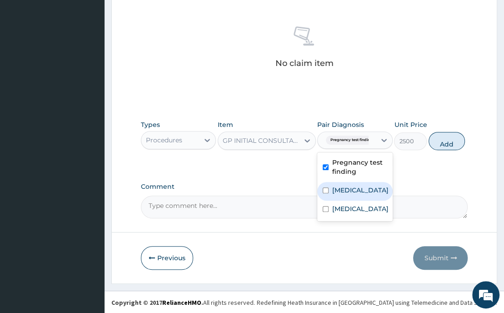
click at [326, 191] on input "checkbox" at bounding box center [326, 190] width 6 height 6
checkbox input "true"
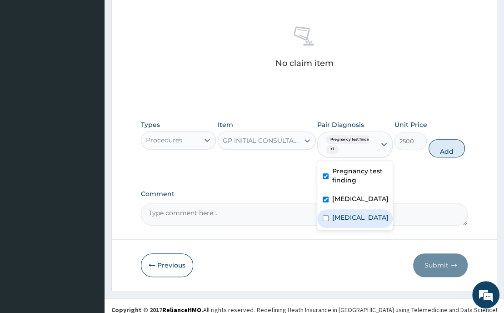
click at [325, 216] on input "checkbox" at bounding box center [326, 218] width 6 height 6
checkbox input "true"
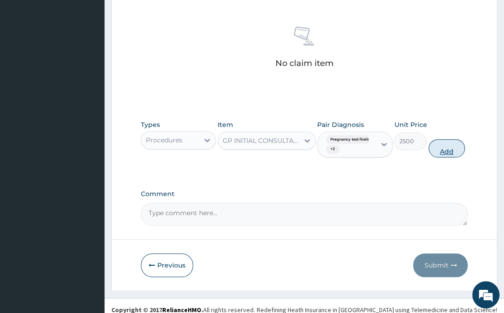
click at [457, 148] on button "Add" at bounding box center [447, 148] width 36 height 18
type input "0"
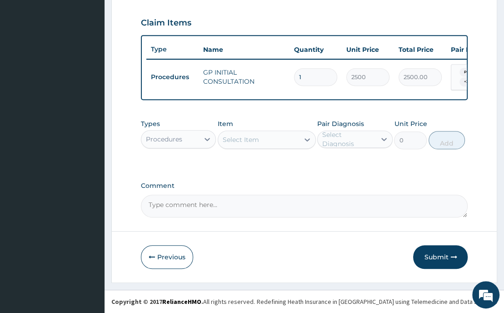
scroll to position [309, 0]
click at [168, 145] on div "Procedures" at bounding box center [170, 139] width 58 height 15
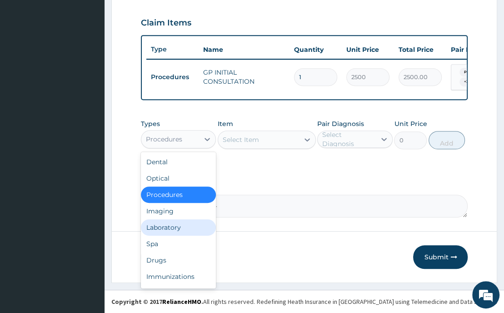
click at [169, 227] on div "Laboratory" at bounding box center [178, 227] width 75 height 16
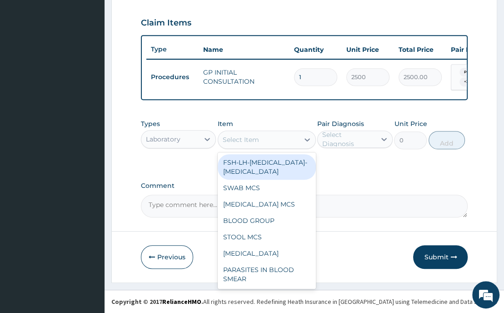
click at [240, 145] on div "Select Item" at bounding box center [258, 139] width 81 height 15
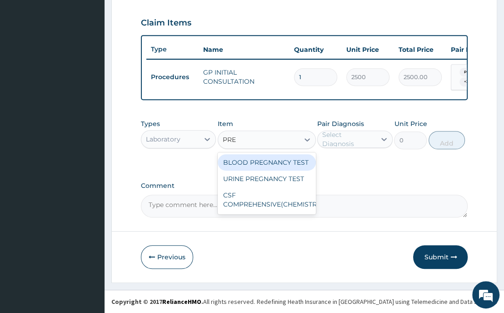
type input "PREG"
click at [253, 160] on div "BLOOD PREGNANCY TEST" at bounding box center [267, 162] width 98 height 16
type input "1800"
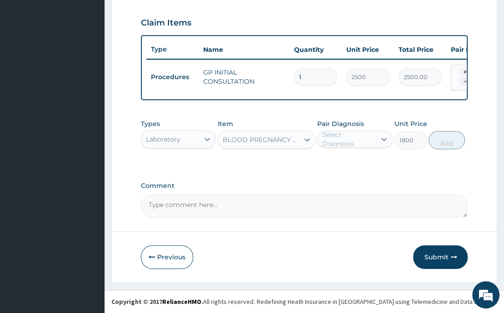
click at [335, 139] on div "Select Diagnosis" at bounding box center [348, 139] width 53 height 18
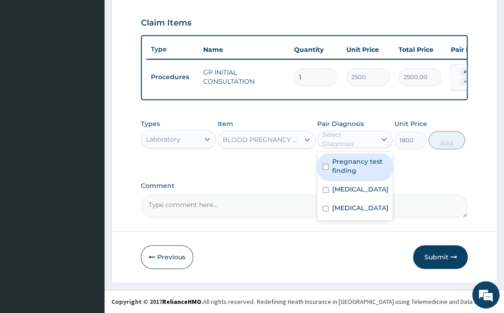
click at [326, 166] on input "checkbox" at bounding box center [326, 167] width 6 height 6
checkbox input "true"
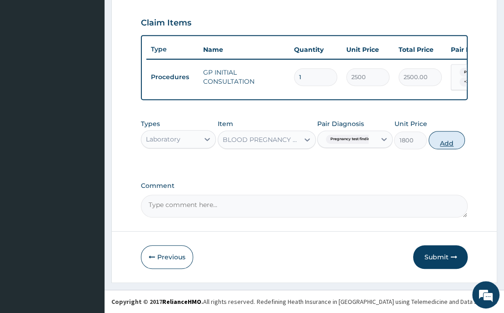
click at [444, 143] on button "Add" at bounding box center [447, 140] width 36 height 18
type input "0"
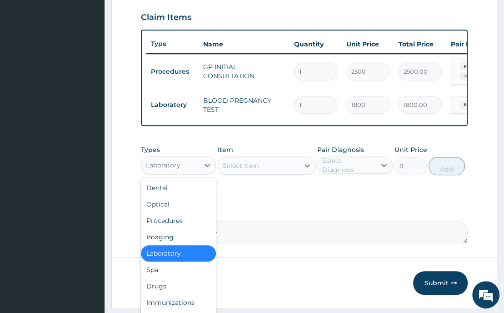
click at [175, 170] on div "Laboratory" at bounding box center [163, 165] width 35 height 9
click at [161, 290] on div "Drugs" at bounding box center [178, 286] width 75 height 16
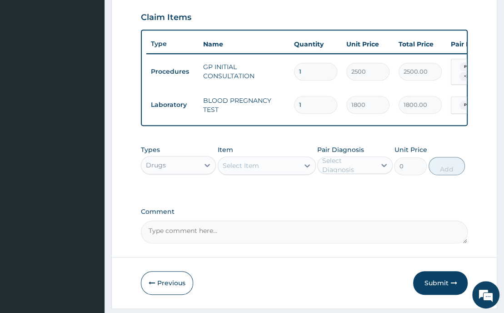
click at [266, 166] on div "Select Item" at bounding box center [258, 165] width 81 height 15
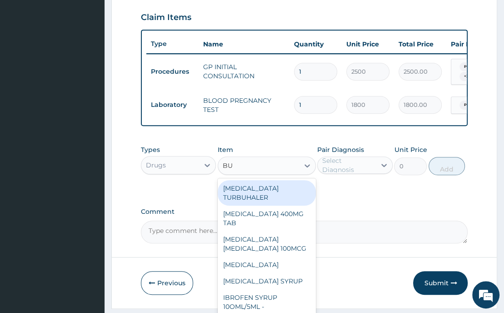
type input "BUS"
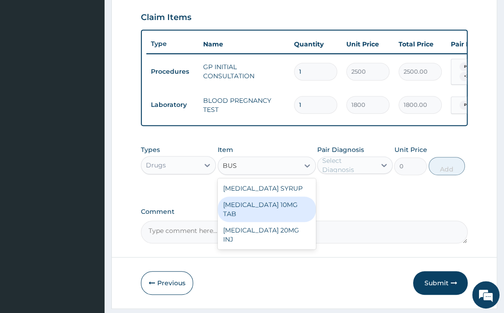
click at [237, 215] on div "BUSCOPAN 10MG TAB" at bounding box center [267, 208] width 98 height 25
type input "56"
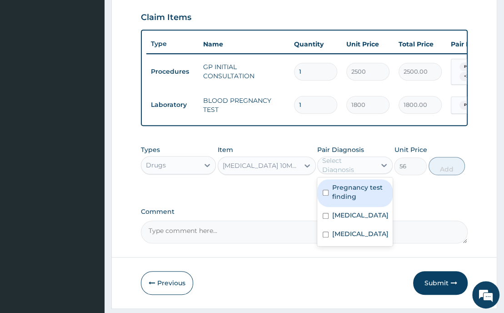
click at [359, 172] on div "Select Diagnosis" at bounding box center [347, 165] width 58 height 15
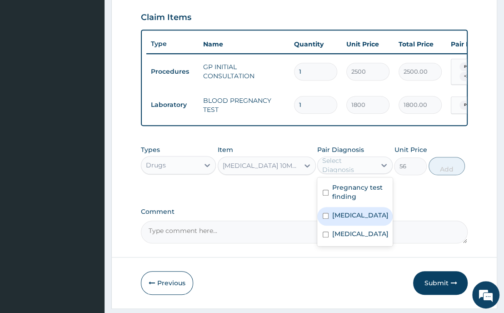
click at [328, 219] on input "checkbox" at bounding box center [326, 216] width 6 height 6
checkbox input "true"
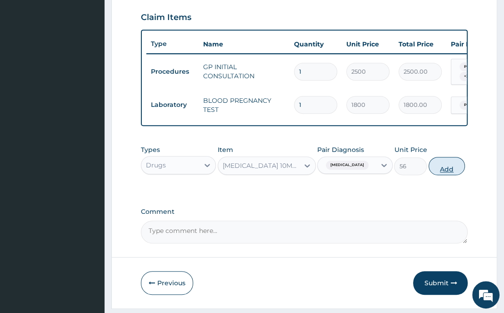
click at [452, 171] on button "Add" at bounding box center [447, 166] width 36 height 18
type input "0"
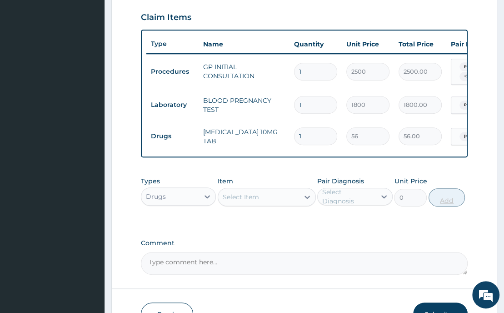
type input "10"
type input "560.00"
type input "10"
click at [247, 201] on div "Select Item" at bounding box center [241, 196] width 36 height 9
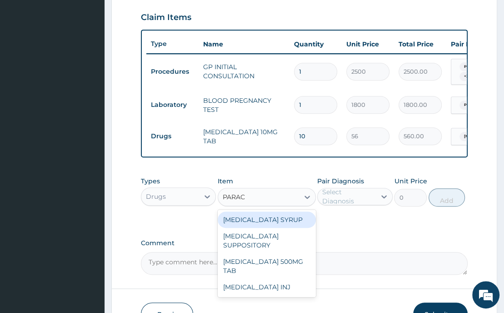
type input "PARACE"
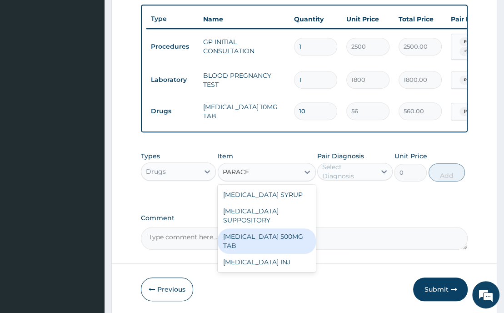
scroll to position [354, 0]
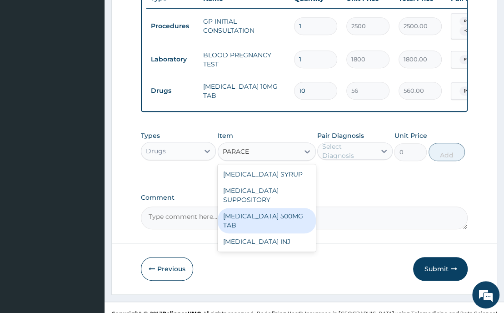
click at [276, 224] on div "PARACETAMOL 500MG TAB" at bounding box center [267, 220] width 98 height 25
type input "14"
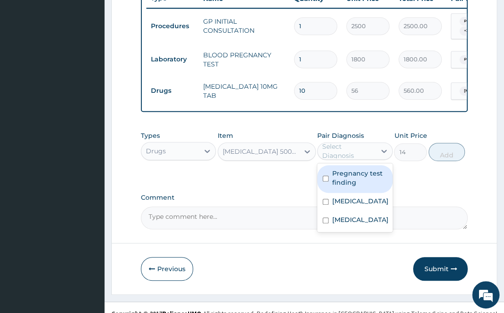
click at [347, 156] on div "Select Diagnosis" at bounding box center [348, 151] width 53 height 18
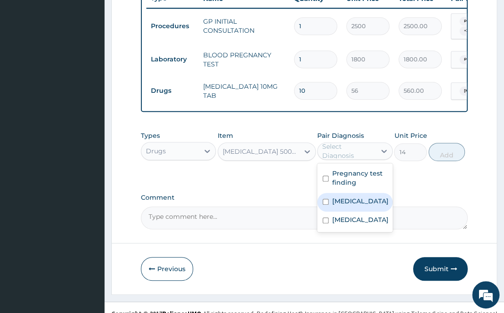
click at [324, 205] on input "checkbox" at bounding box center [326, 202] width 6 height 6
checkbox input "true"
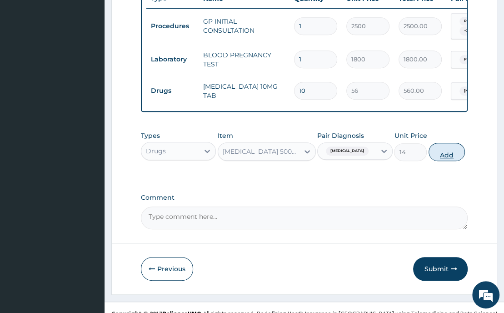
click at [444, 155] on button "Add" at bounding box center [447, 152] width 36 height 18
type input "0"
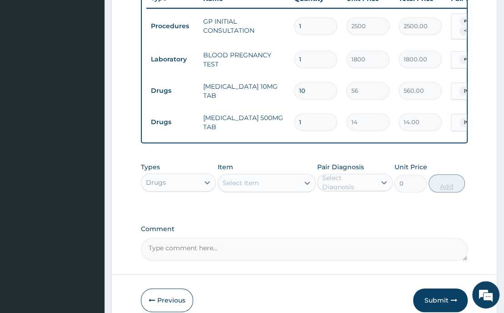
type input "18"
type input "252.00"
type input "18"
click at [262, 186] on div "Select Item" at bounding box center [258, 183] width 81 height 15
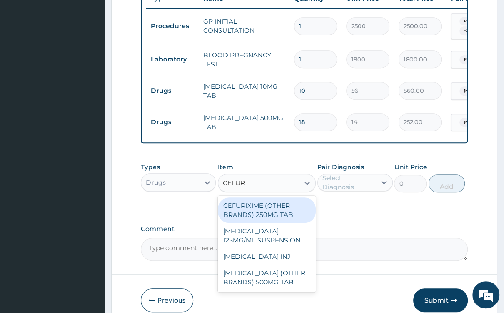
type input "CEFURO"
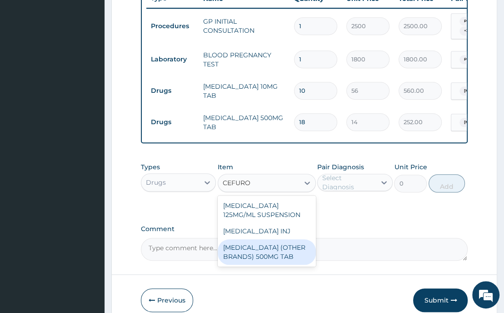
click at [266, 260] on div "CEFUROXIME (OTHER BRANDS) 500MG TAB" at bounding box center [267, 251] width 98 height 25
type input "175"
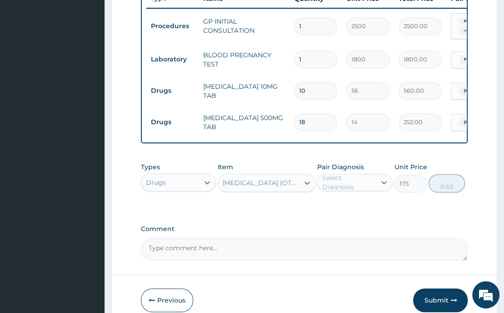
click at [336, 187] on div "Select Diagnosis" at bounding box center [348, 182] width 53 height 18
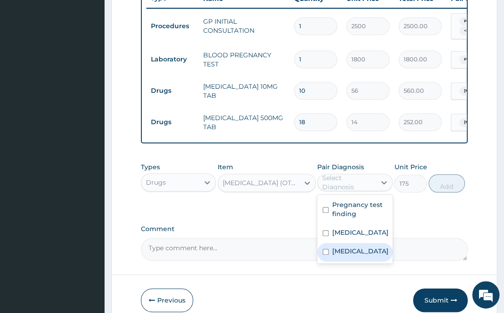
click at [324, 255] on input "checkbox" at bounding box center [326, 252] width 6 height 6
checkbox input "true"
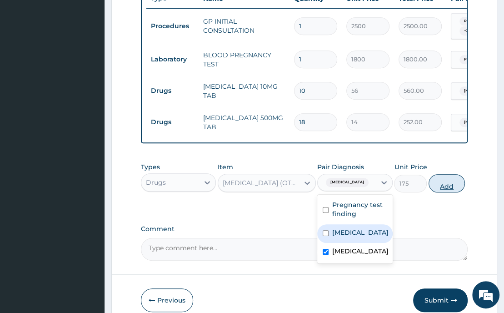
click at [451, 191] on button "Add" at bounding box center [447, 183] width 36 height 18
type input "0"
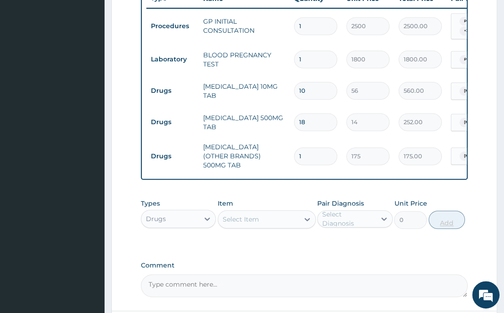
type input "10"
type input "1750.00"
type input "10"
click at [353, 264] on label "Comment" at bounding box center [304, 265] width 327 height 8
click at [353, 274] on textarea "Comment" at bounding box center [304, 285] width 327 height 23
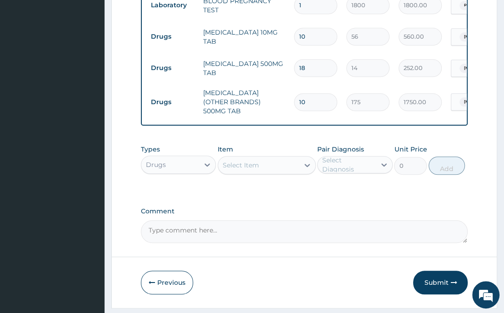
scroll to position [436, 0]
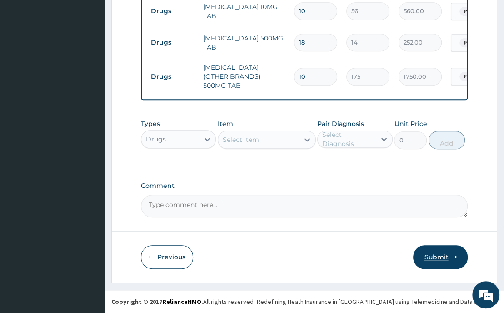
click at [426, 255] on button "Submit" at bounding box center [440, 257] width 55 height 24
